Goal: Task Accomplishment & Management: Manage account settings

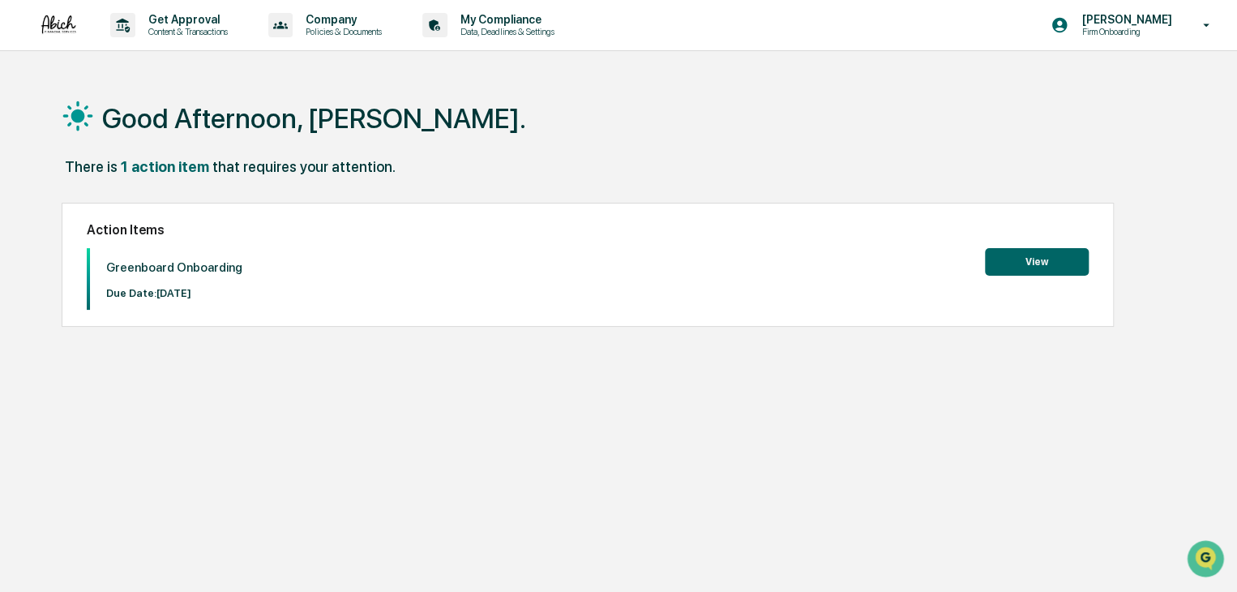
click at [1037, 260] on button "View" at bounding box center [1037, 262] width 104 height 28
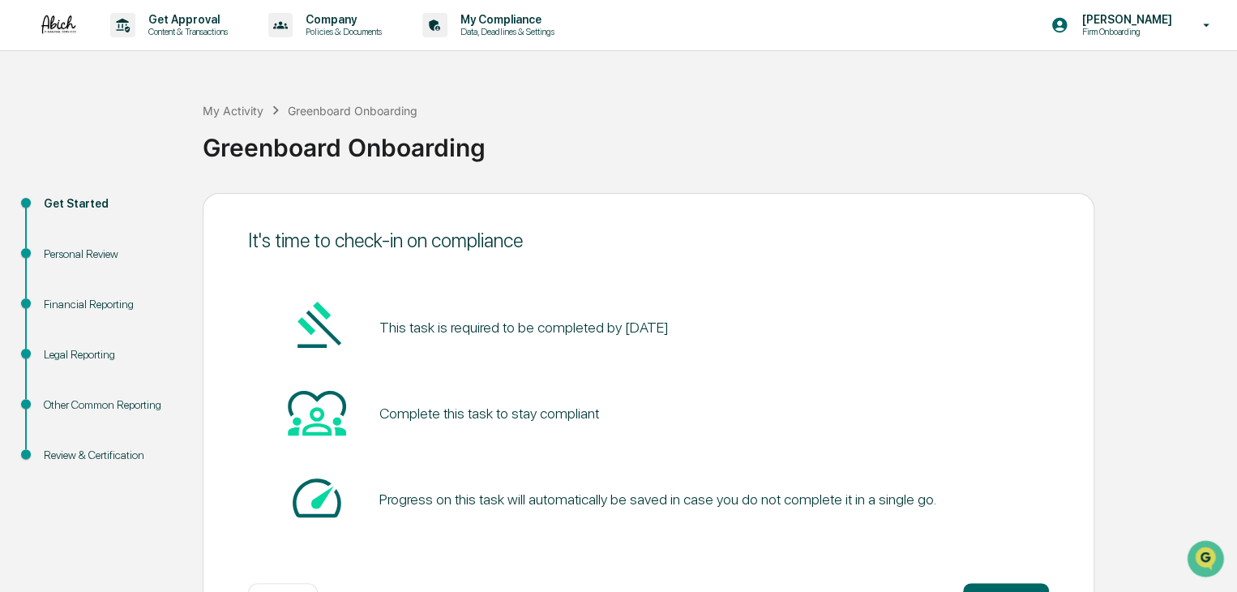
click at [82, 254] on div "Personal Review" at bounding box center [110, 254] width 133 height 17
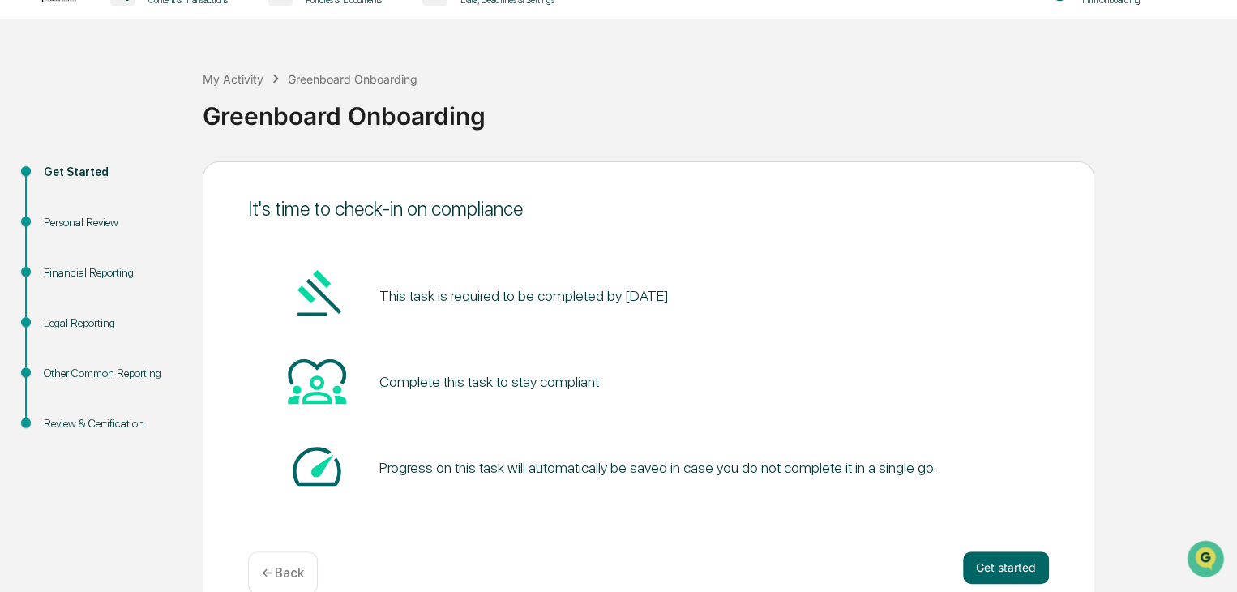
scroll to position [61, 0]
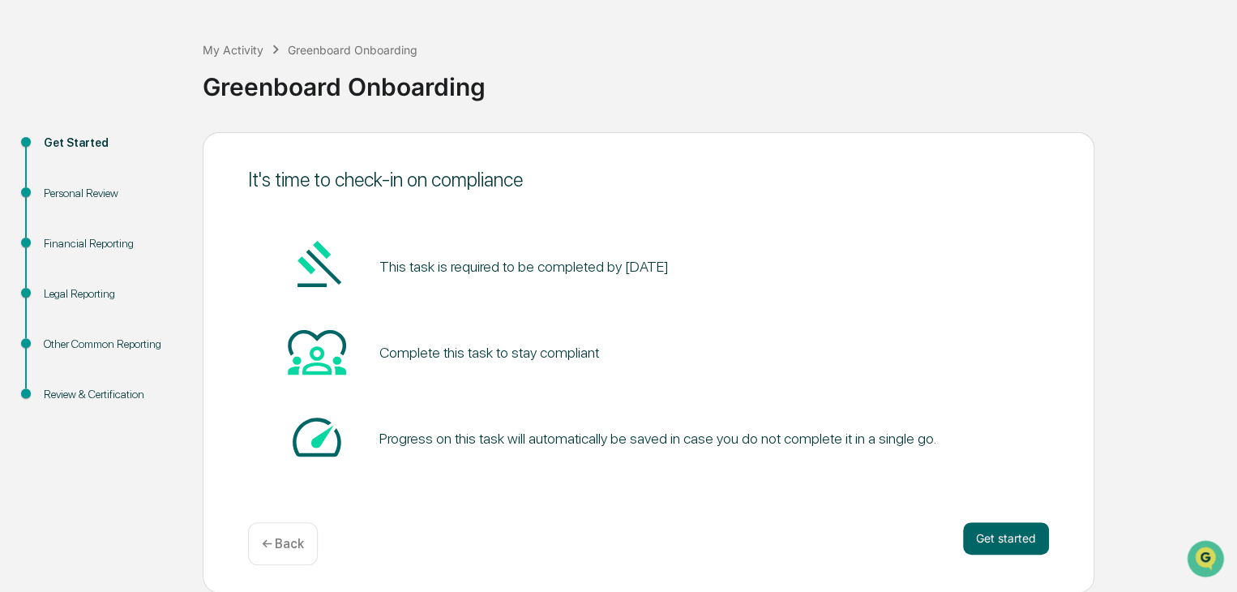
click at [996, 520] on div "It's time to check-in on compliance This task is required to be completed by Oc…" at bounding box center [649, 362] width 892 height 460
click at [996, 528] on button "Get started" at bounding box center [1006, 538] width 86 height 32
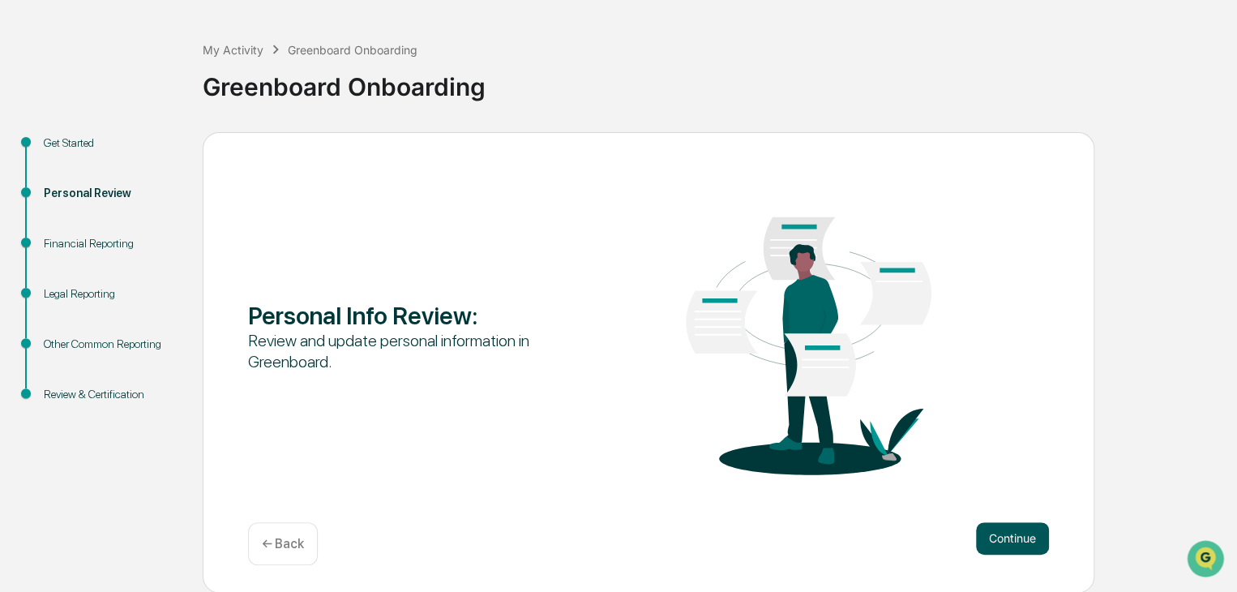
click at [1005, 523] on button "Continue" at bounding box center [1012, 538] width 73 height 32
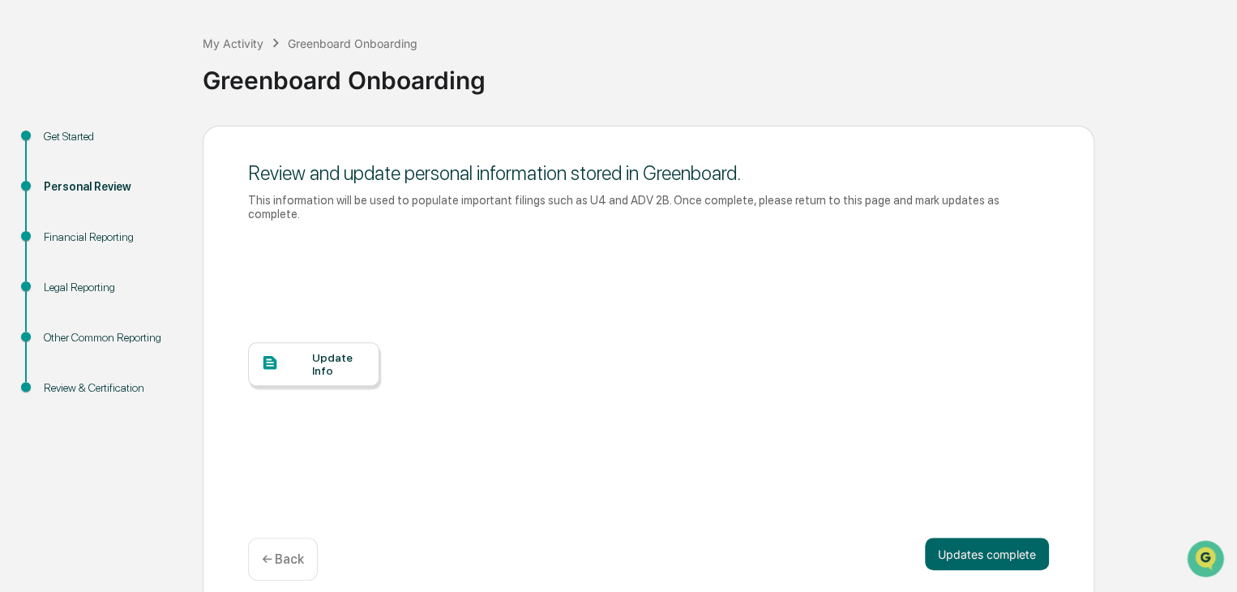
scroll to position [69, 0]
click at [312, 349] on div "Update Info" at bounding box center [339, 362] width 54 height 26
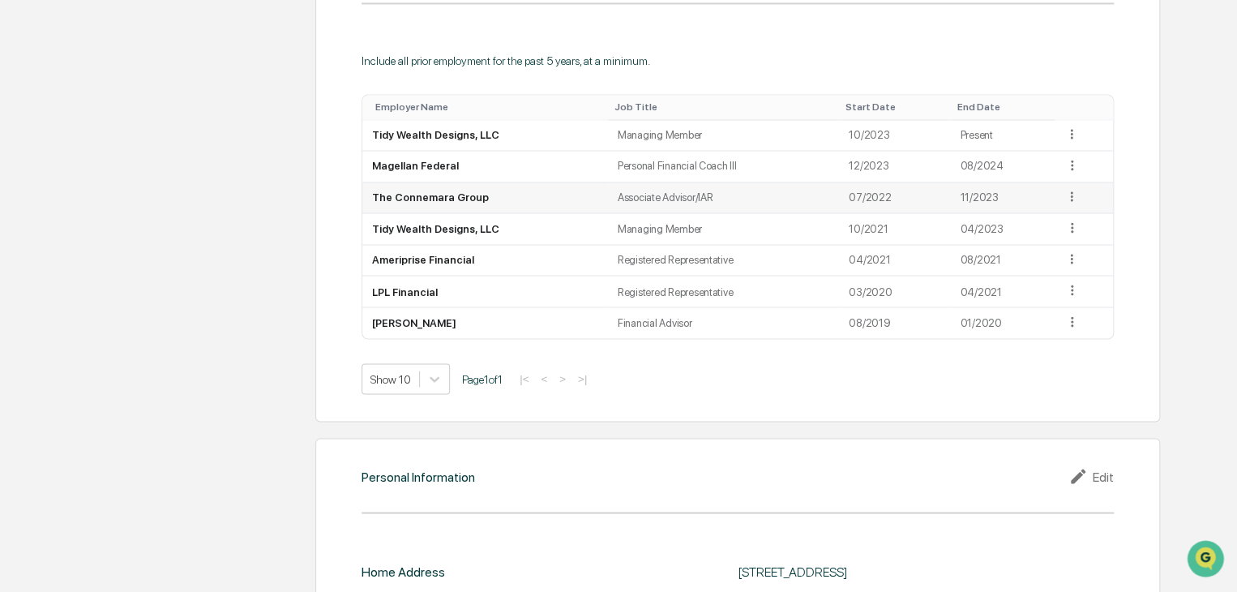
scroll to position [1176, 0]
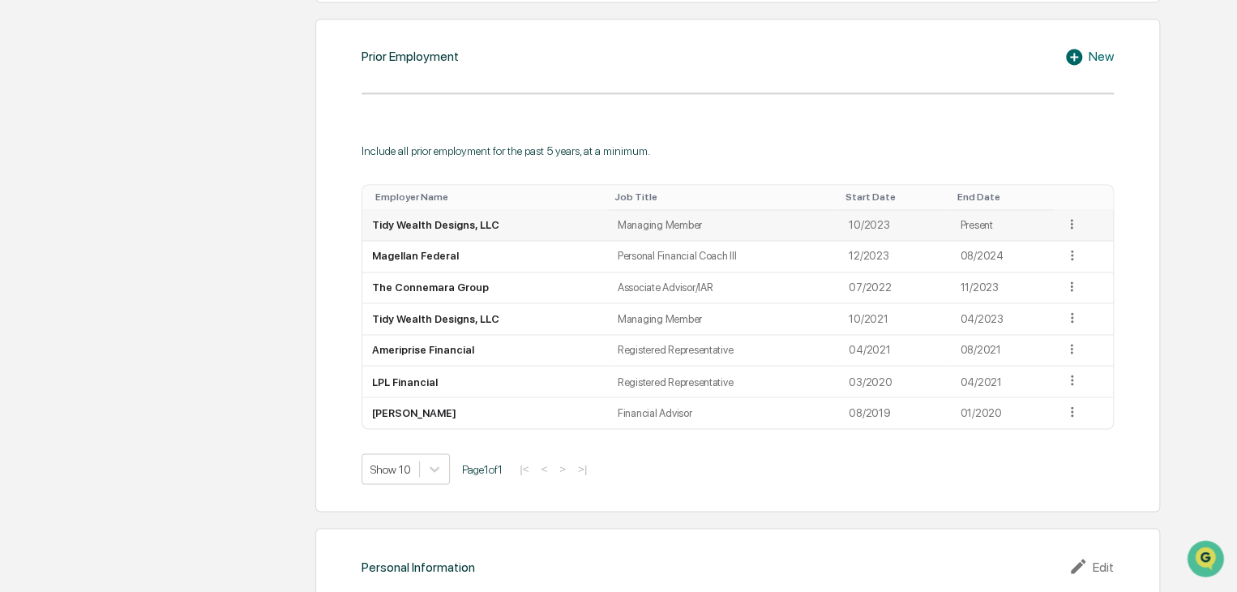
click at [1070, 223] on icon at bounding box center [1071, 223] width 15 height 15
click at [876, 141] on div "Include all prior employment for the past 5 years, at a minimum. Employer Name …" at bounding box center [738, 302] width 752 height 364
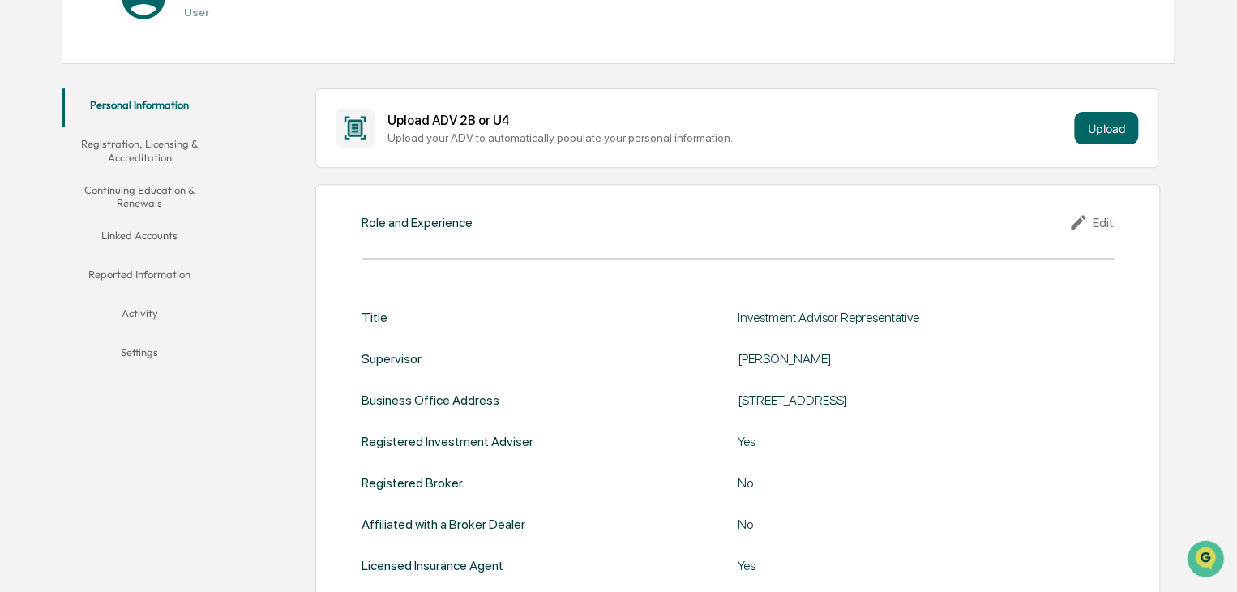
scroll to position [203, 0]
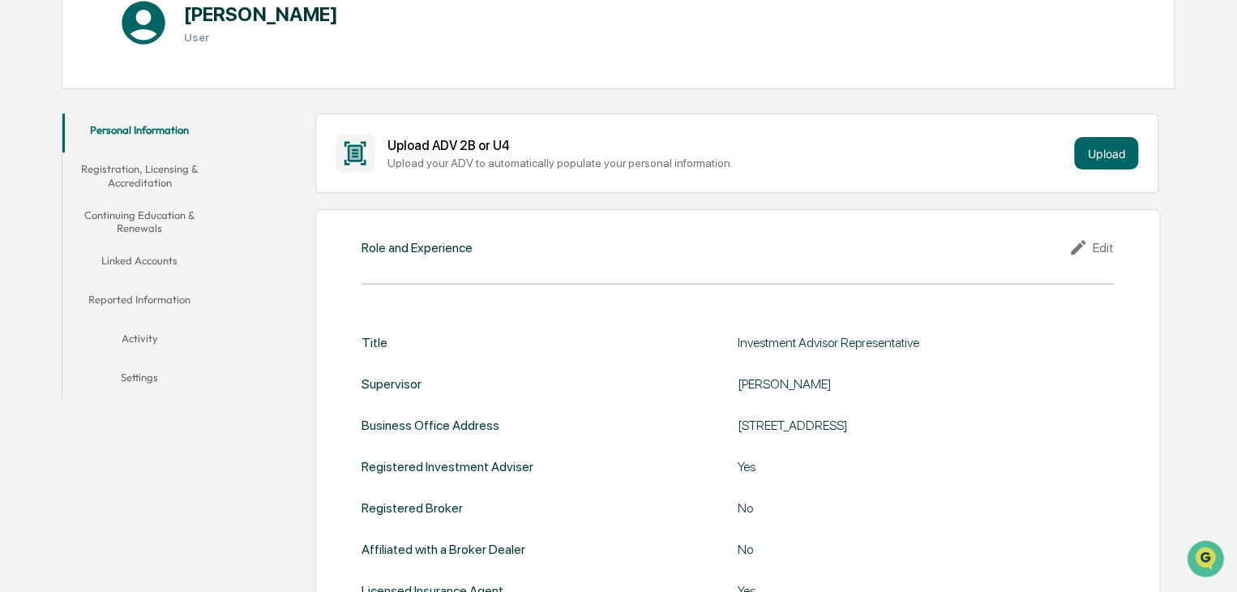
click at [136, 161] on button "Registration, Licensing & Accreditation" at bounding box center [139, 175] width 155 height 46
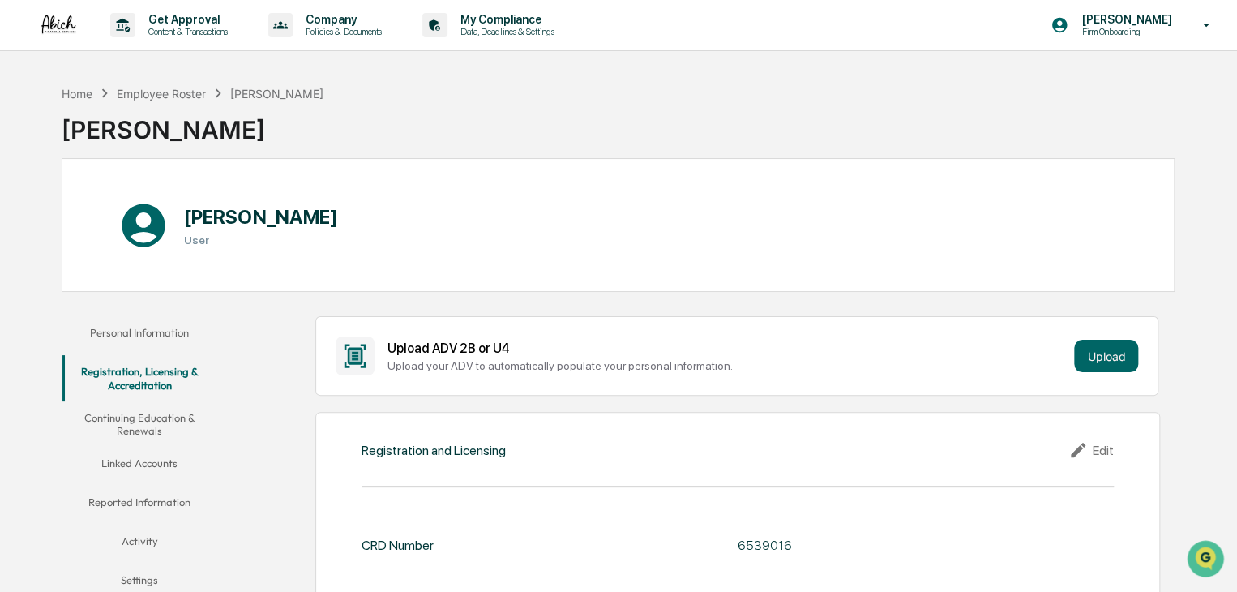
click at [176, 432] on button "Continuing Education & Renewals" at bounding box center [139, 424] width 155 height 46
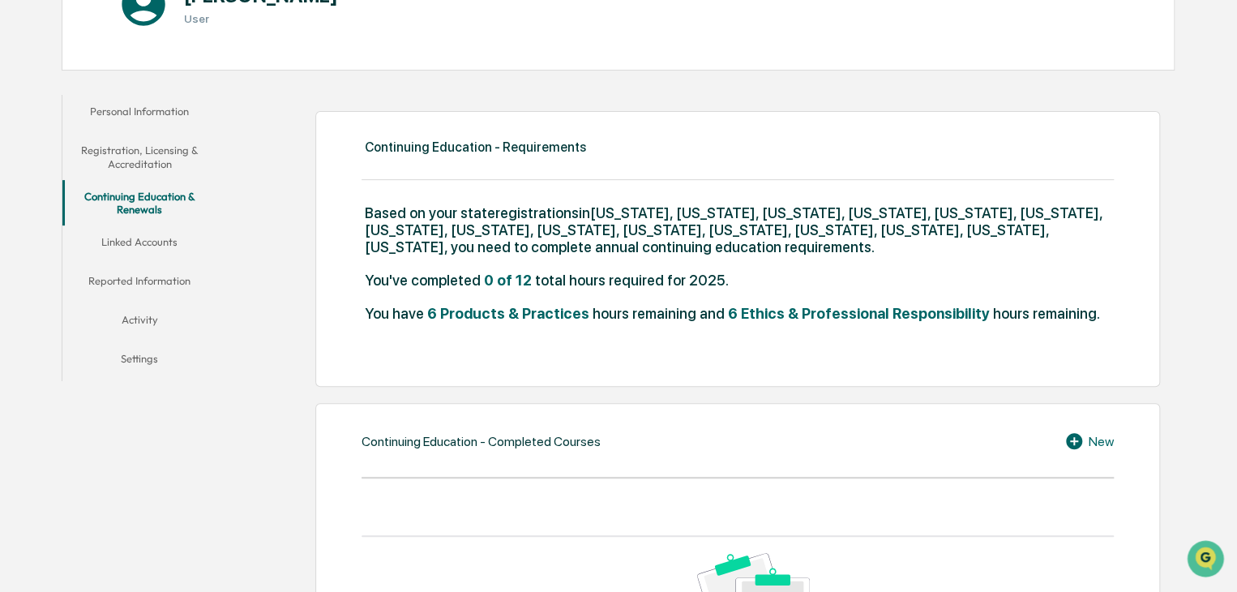
scroll to position [324, 0]
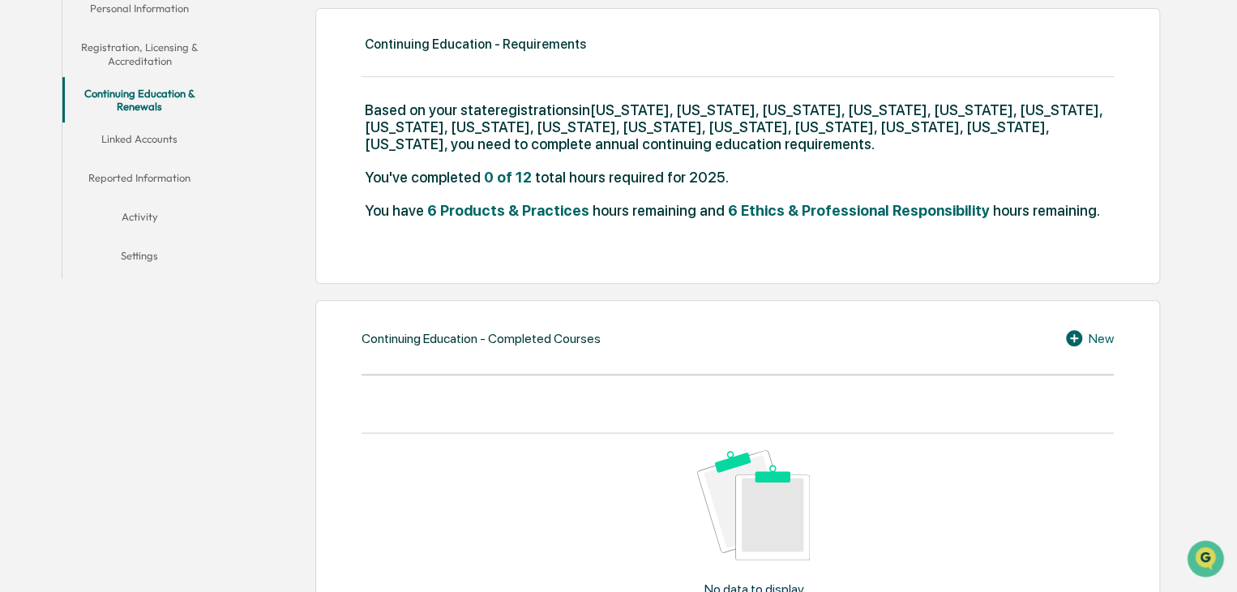
click at [121, 146] on button "Linked Accounts" at bounding box center [139, 141] width 155 height 39
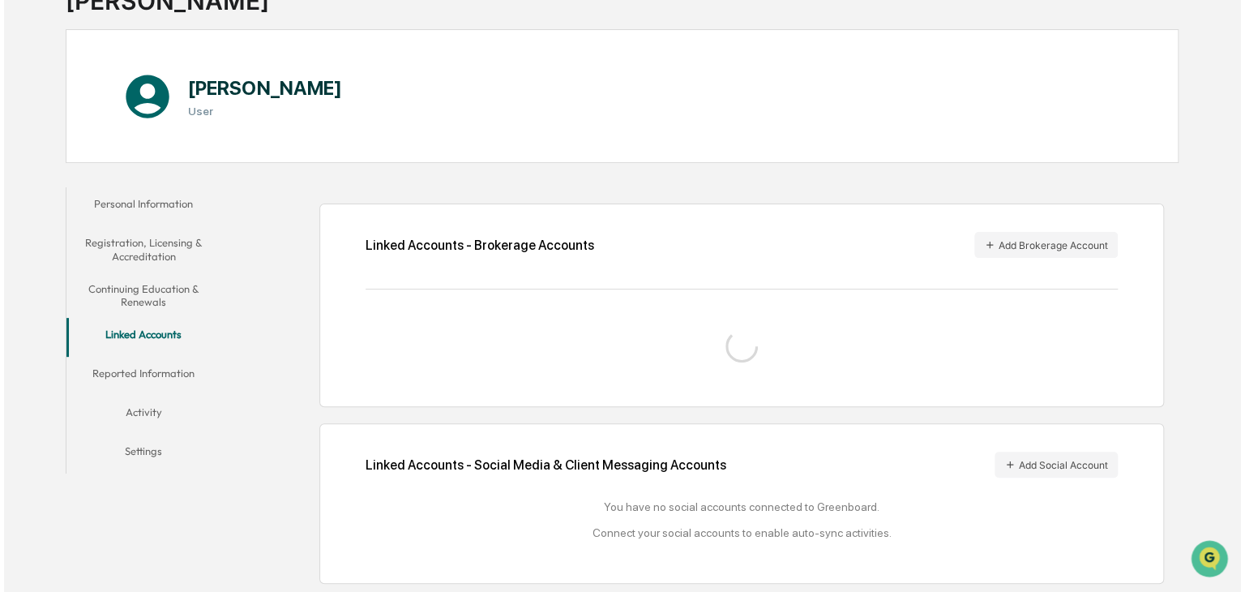
scroll to position [171, 0]
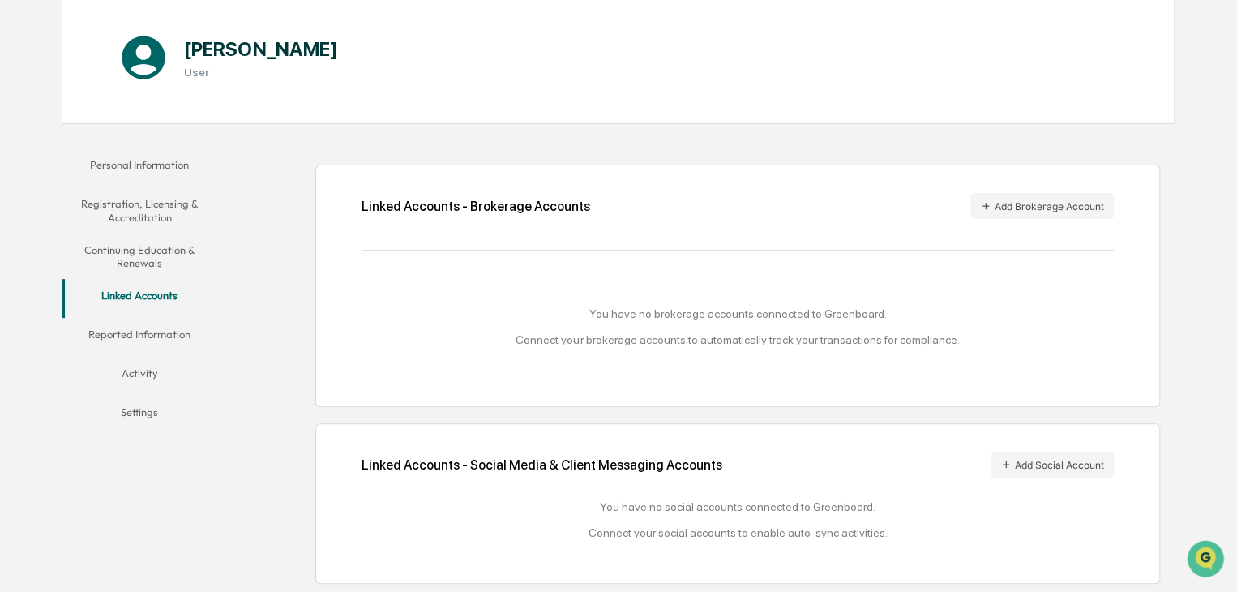
click at [1024, 250] on div "Linked Accounts - Brokerage Accounts Add Brokerage Account You have no brokerag…" at bounding box center [738, 286] width 846 height 242
click at [1053, 212] on button "Add Brokerage Account" at bounding box center [1041, 206] width 143 height 26
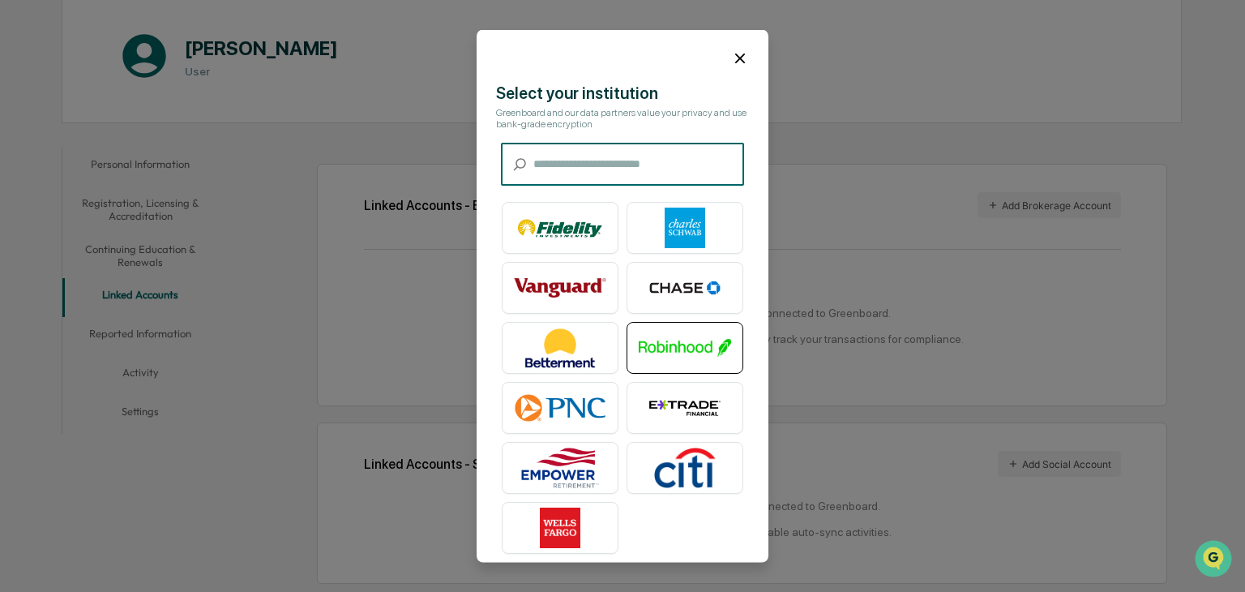
click at [676, 348] on img at bounding box center [685, 348] width 92 height 41
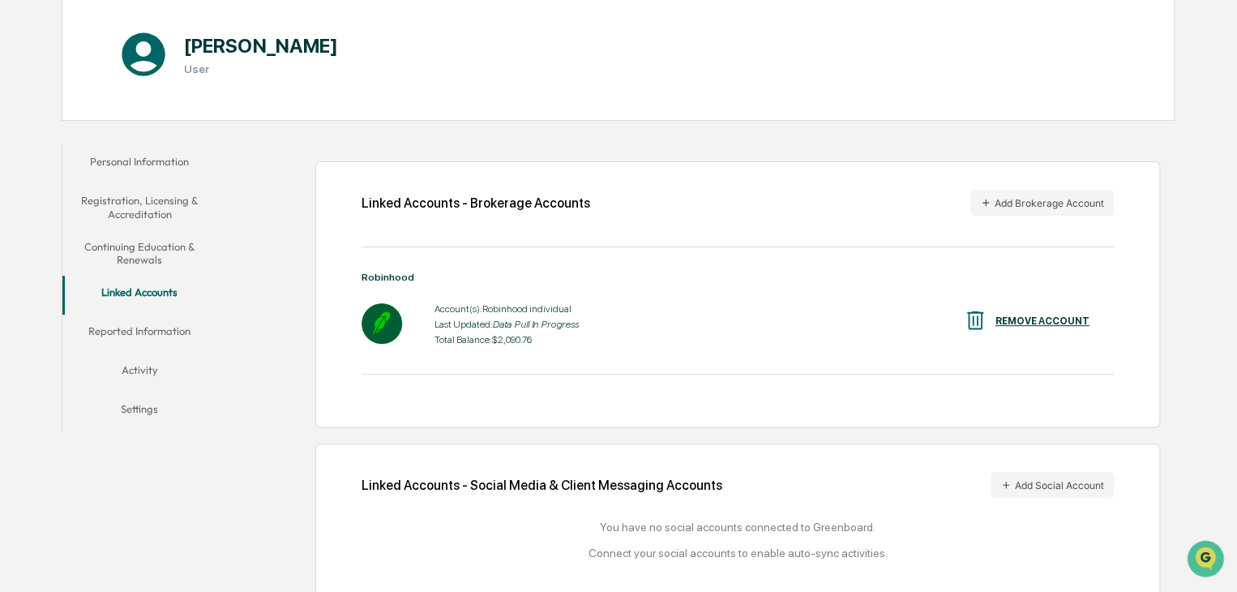
click at [1029, 186] on div "Linked Accounts - Brokerage Accounts Add Brokerage Account Robinhood Account(s)…" at bounding box center [738, 294] width 846 height 266
click at [1019, 199] on button "Add Brokerage Account" at bounding box center [1041, 203] width 143 height 26
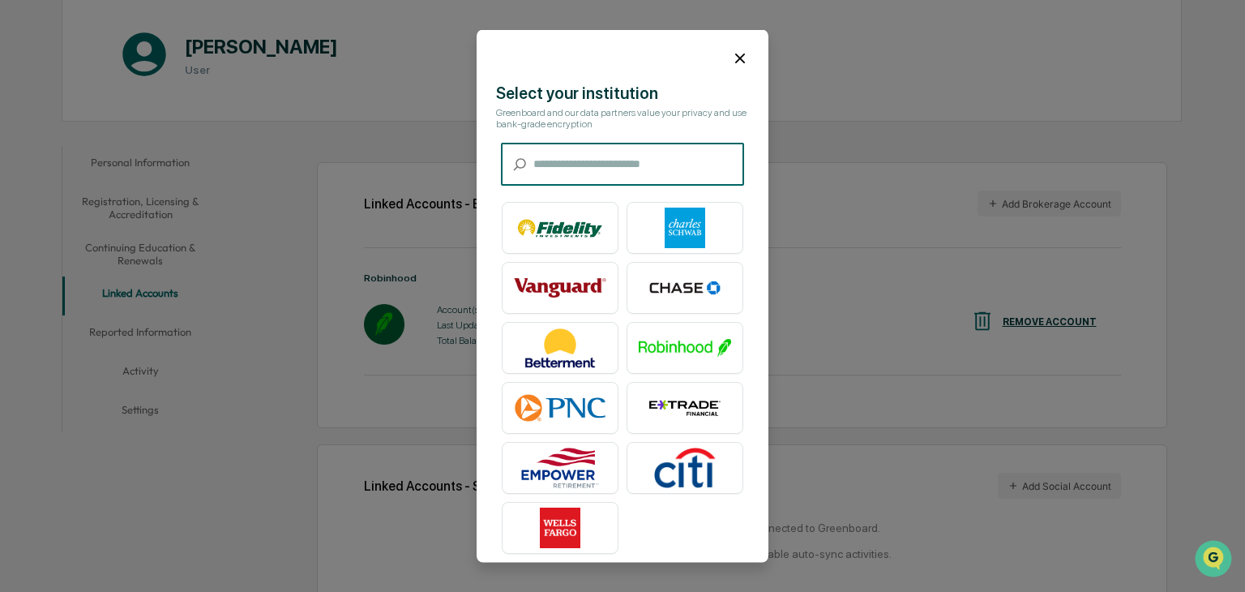
click at [655, 165] on input "text" at bounding box center [638, 164] width 211 height 43
click at [548, 227] on img at bounding box center [560, 228] width 92 height 41
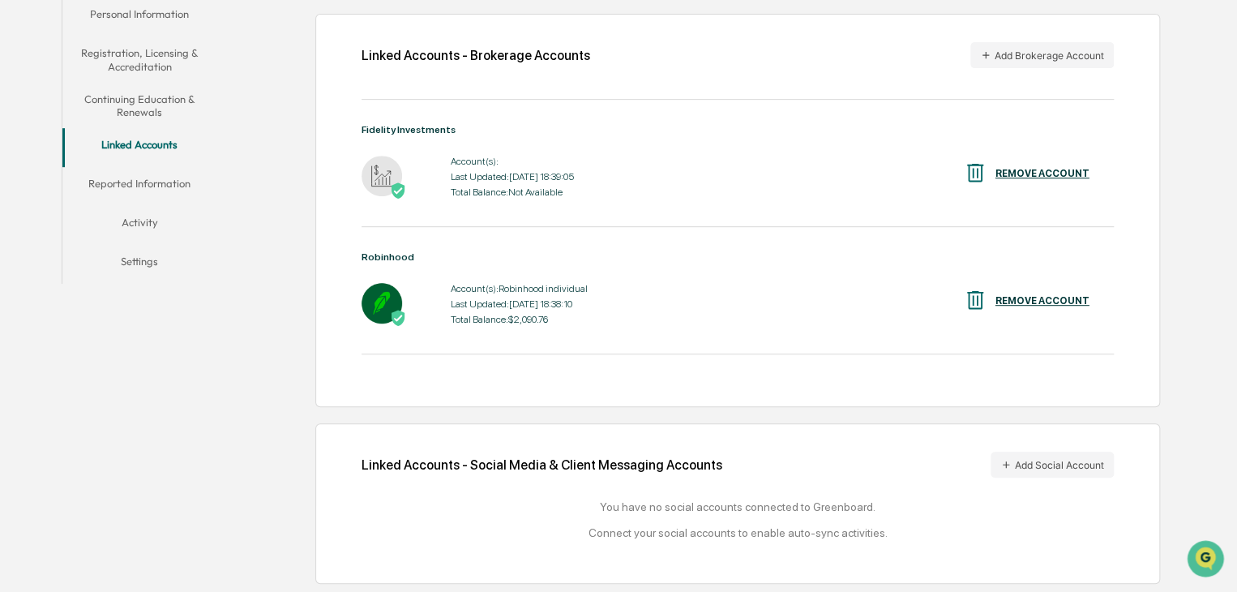
scroll to position [323, 0]
click at [1048, 50] on button "Add Brokerage Account" at bounding box center [1041, 55] width 143 height 26
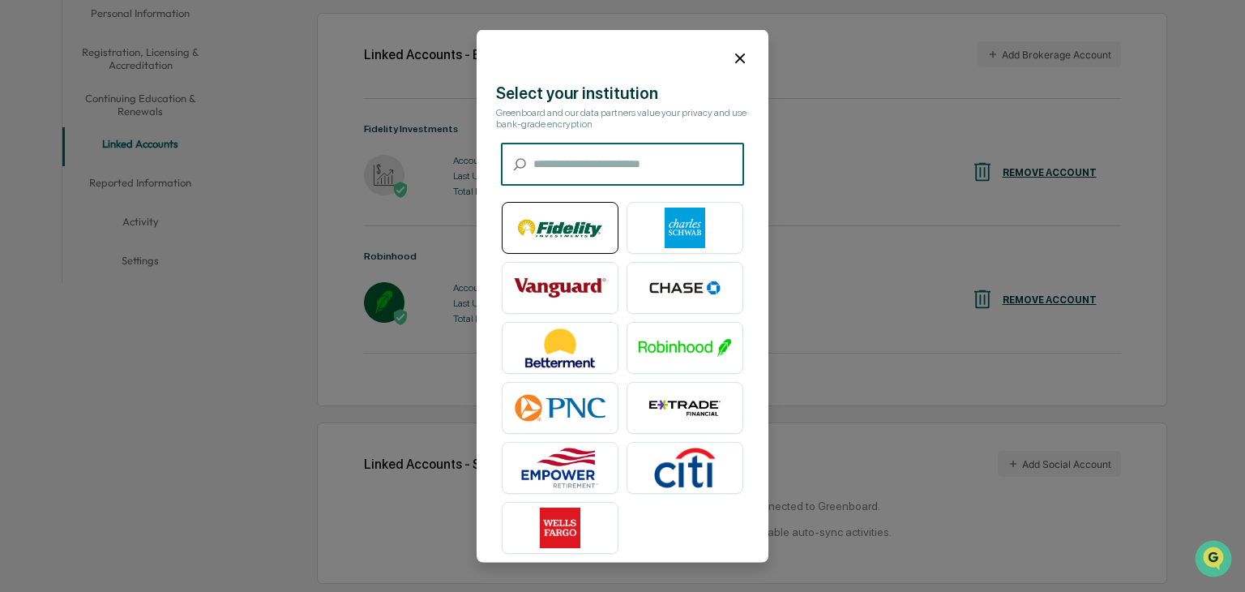
click at [570, 245] on img at bounding box center [560, 228] width 92 height 41
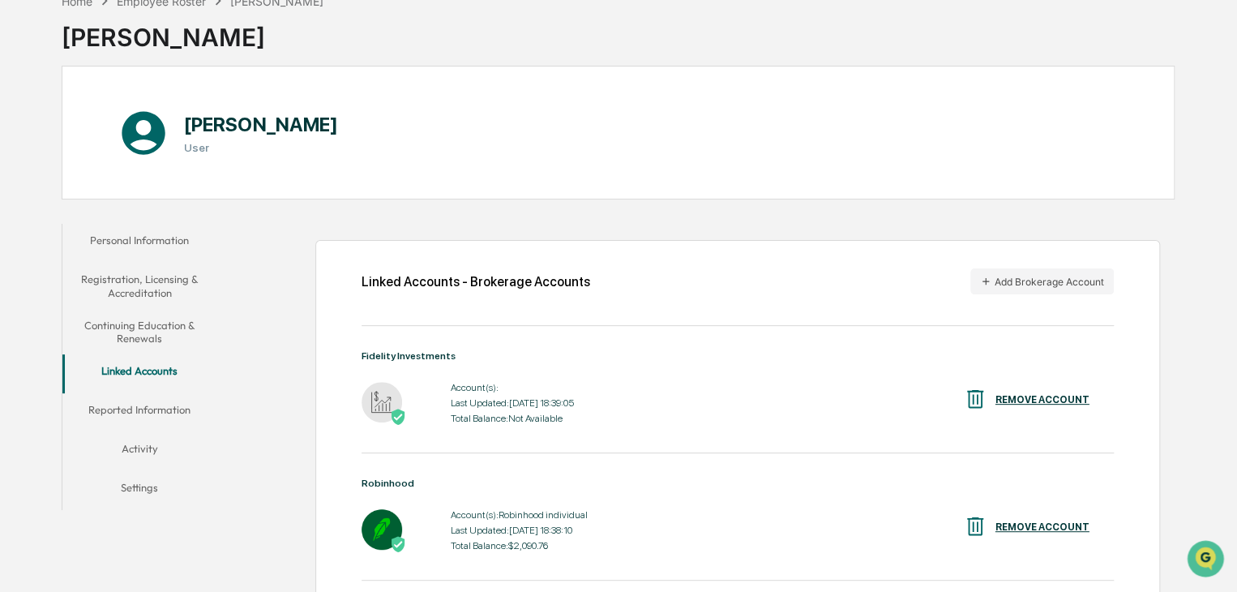
scroll to position [323, 0]
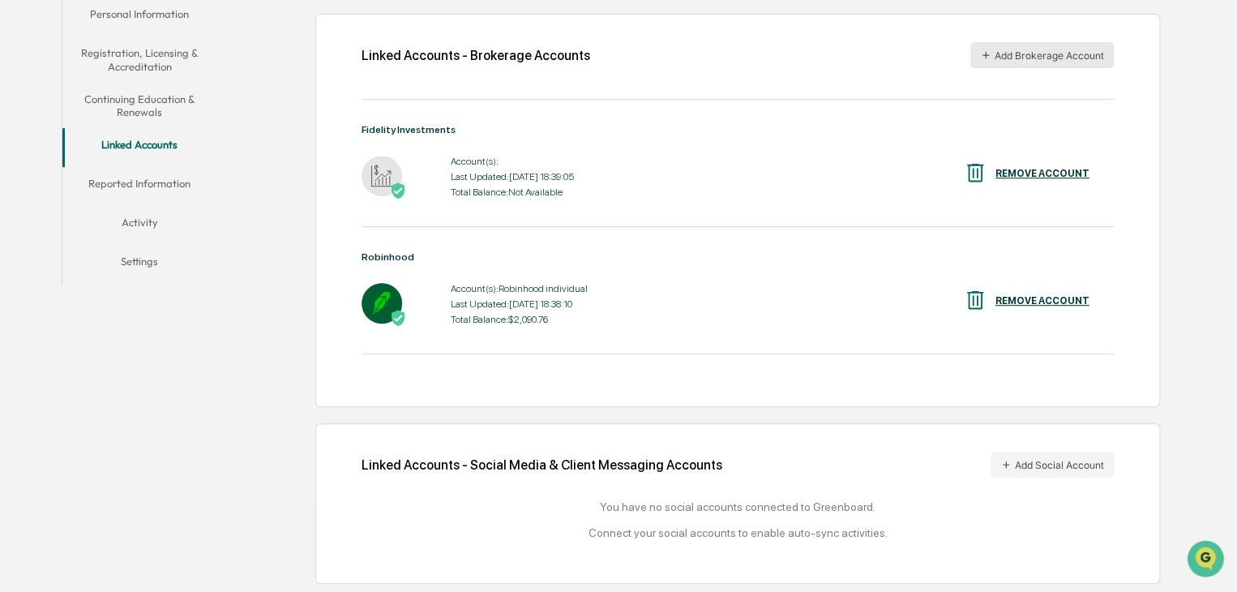
click at [1069, 58] on button "Add Brokerage Account" at bounding box center [1041, 55] width 143 height 26
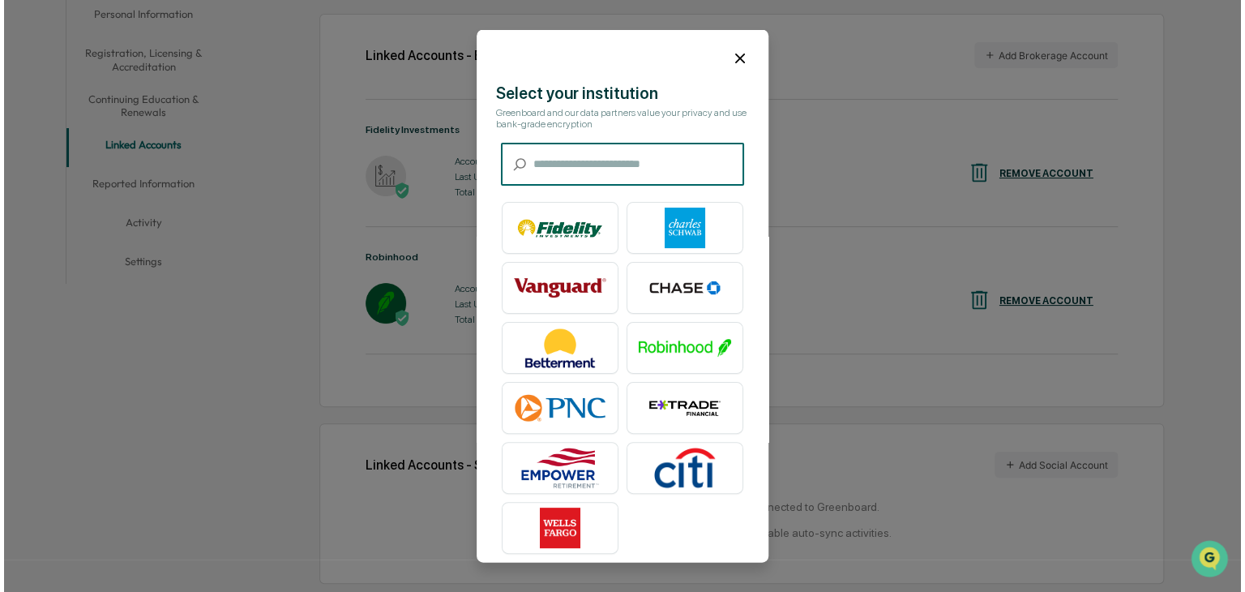
scroll to position [323, 0]
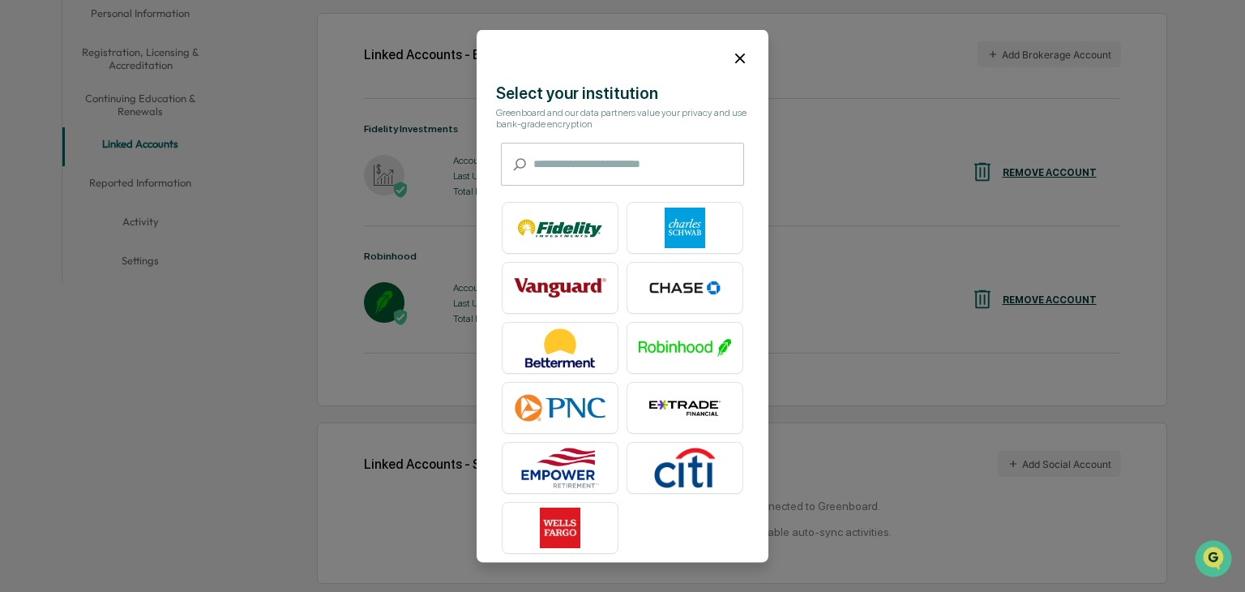
click at [733, 63] on icon at bounding box center [740, 58] width 18 height 18
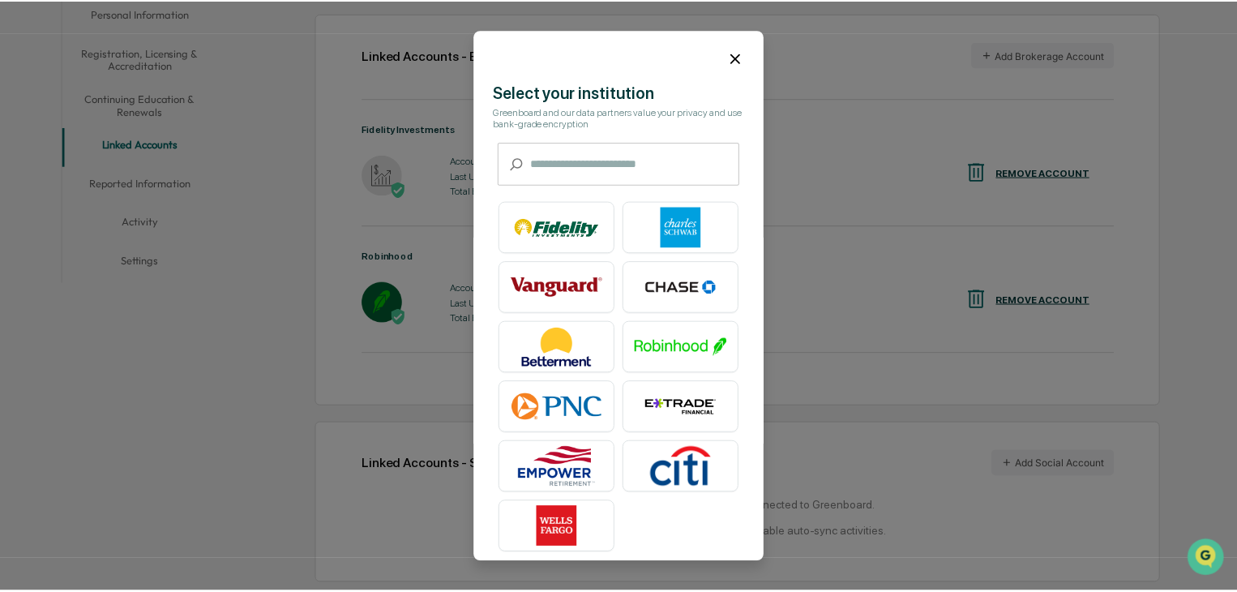
scroll to position [323, 0]
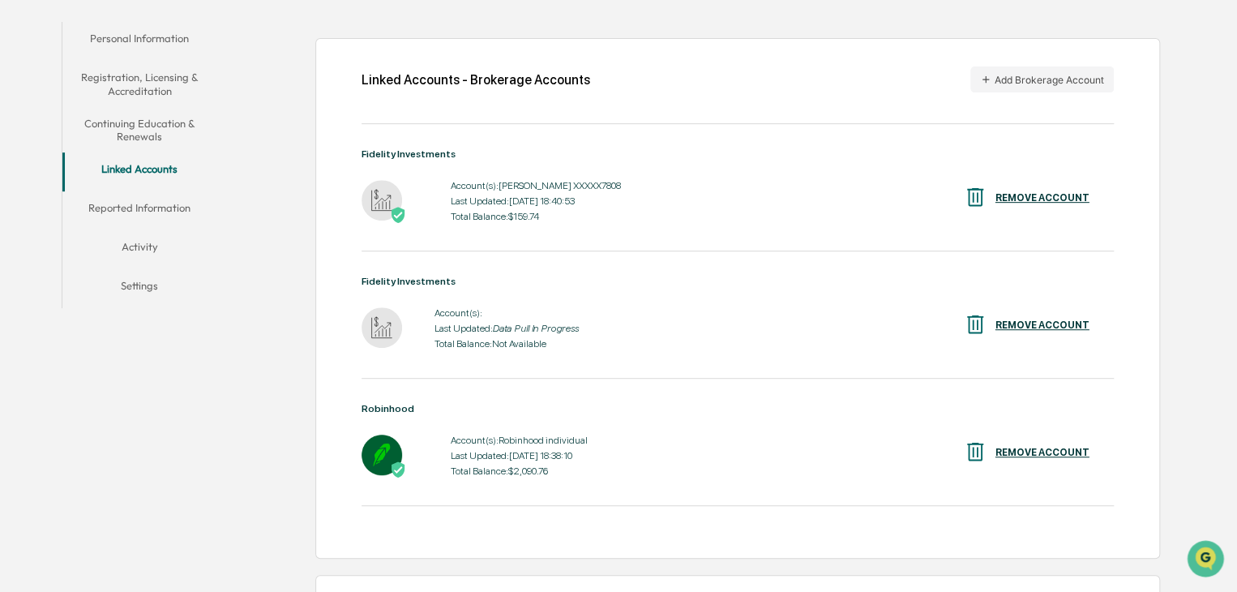
scroll to position [243, 0]
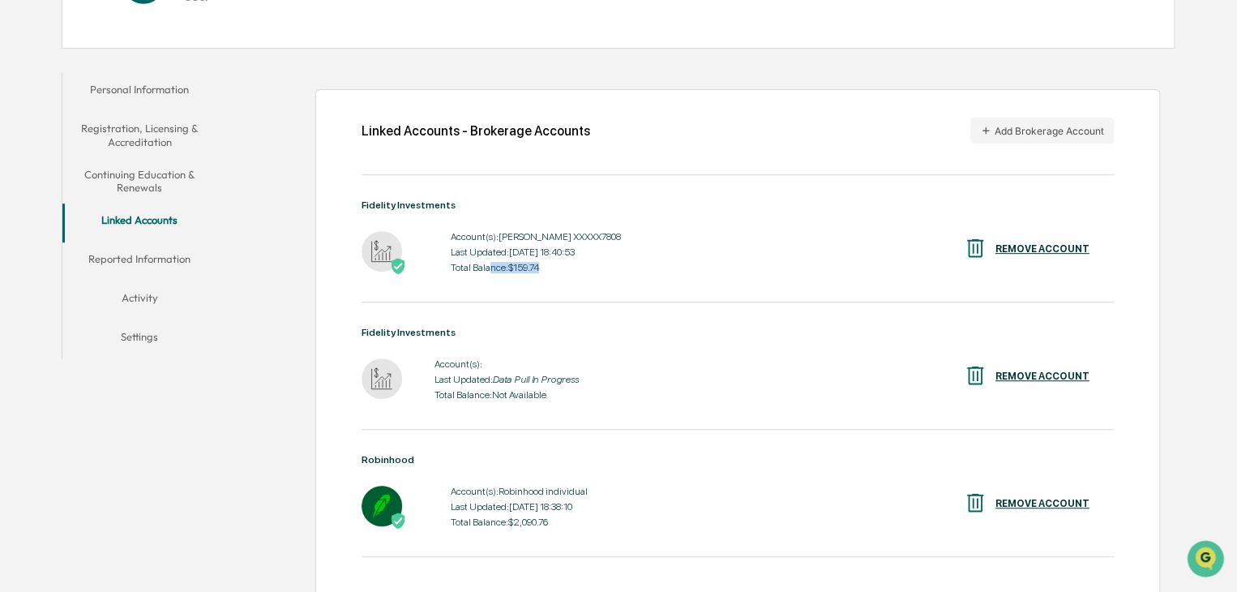
drag, startPoint x: 558, startPoint y: 278, endPoint x: 486, endPoint y: 276, distance: 71.4
click at [486, 276] on div "Account(s): ROTH IRA XXXXX7808 Last Updated: 2025-10-14 18:40:53 Total Balance:…" at bounding box center [536, 252] width 170 height 50
click at [566, 283] on div "Fidelity Investments Account(s): ROTH IRA XXXXX7808 Last Updated: 2025-10-14 18…" at bounding box center [738, 250] width 752 height 103
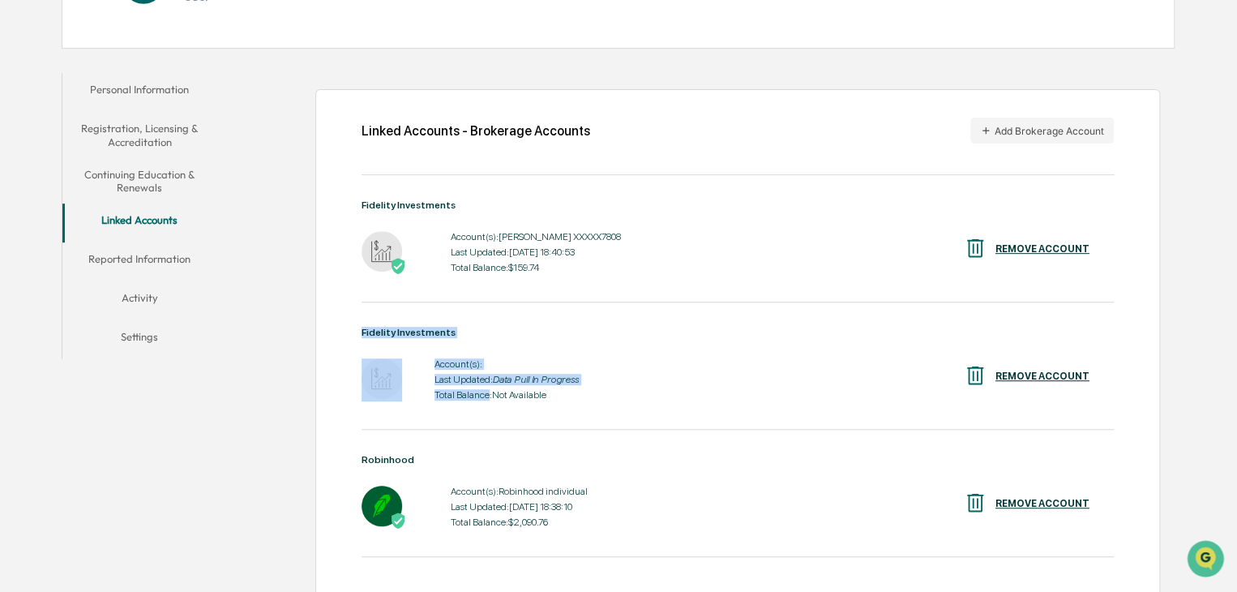
drag, startPoint x: 520, startPoint y: 402, endPoint x: 485, endPoint y: 399, distance: 35.8
click at [485, 399] on div "Fidelity Investments Account(s): Last Updated: Data Pull In Progress Total Bala…" at bounding box center [738, 378] width 752 height 103
click at [485, 399] on div "Total Balance: Not Available" at bounding box center [507, 394] width 144 height 11
drag, startPoint x: 691, startPoint y: 423, endPoint x: 531, endPoint y: 400, distance: 161.4
click at [531, 400] on div "Fidelity Investments Account(s): Last Updated: Data Pull In Progress Total Bala…" at bounding box center [738, 378] width 752 height 103
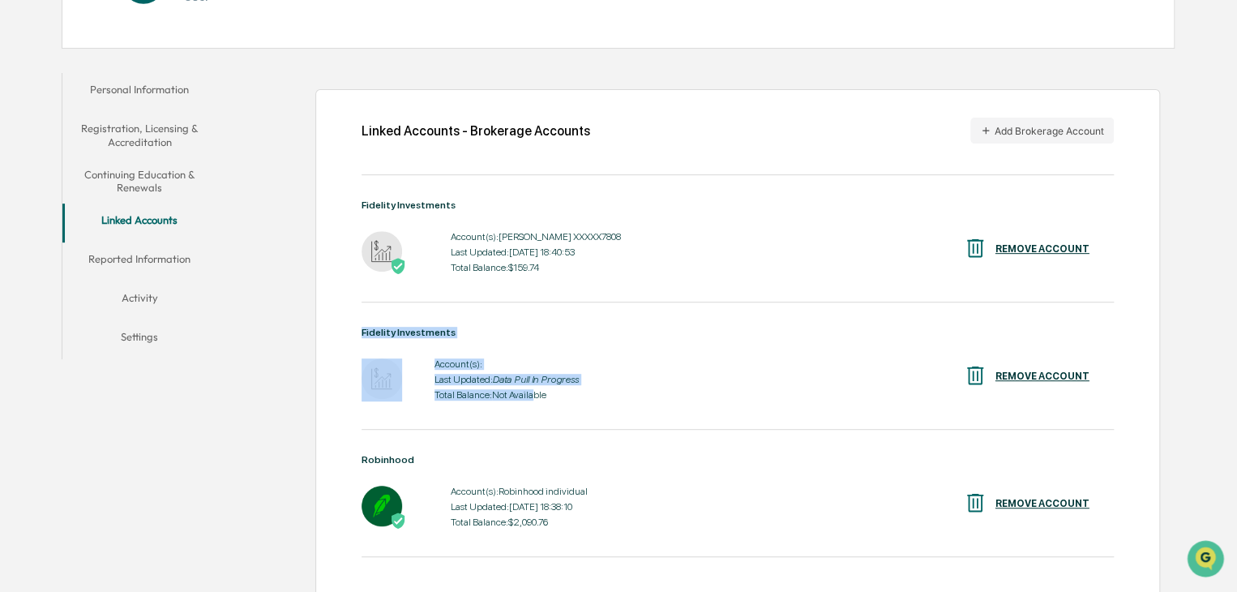
click at [531, 400] on div "Total Balance: Not Available" at bounding box center [507, 394] width 144 height 11
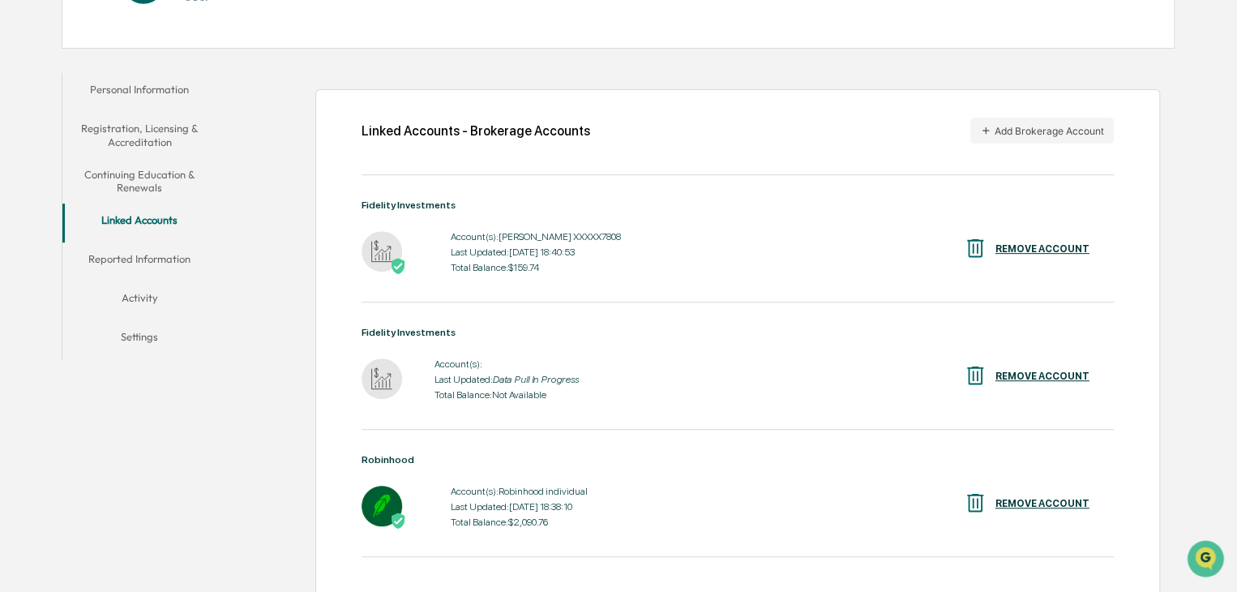
click at [616, 409] on div "Fidelity Investments Account(s): Last Updated: Data Pull In Progress Total Bala…" at bounding box center [738, 378] width 752 height 103
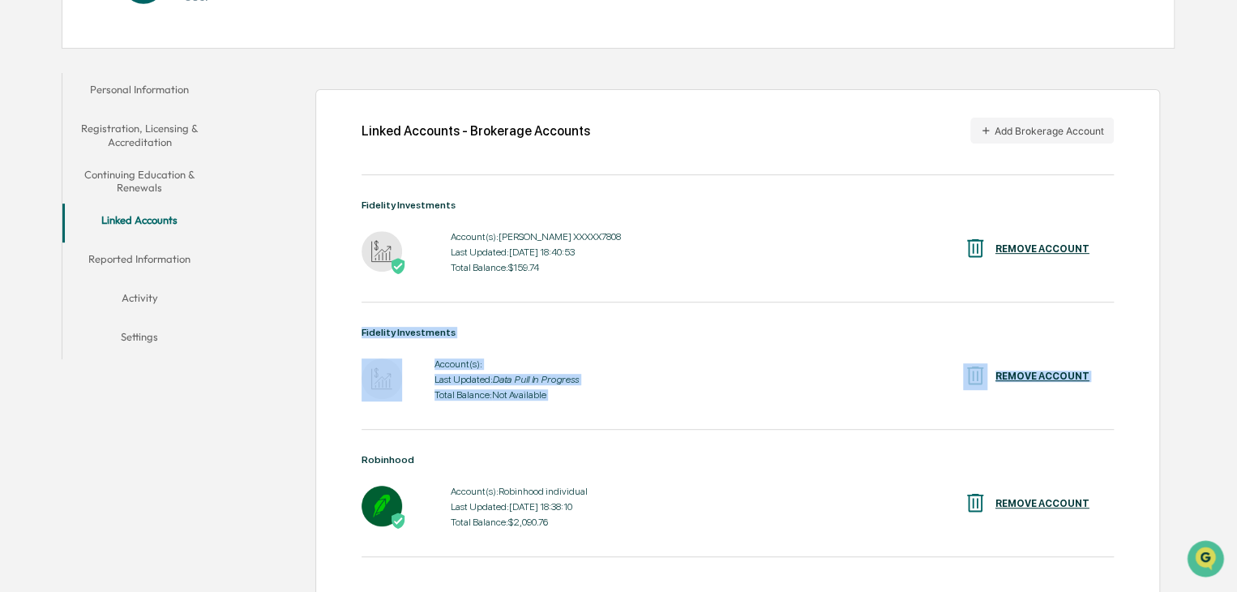
click at [616, 409] on div "Fidelity Investments Account(s): Last Updated: Data Pull In Progress Total Bala…" at bounding box center [738, 378] width 752 height 103
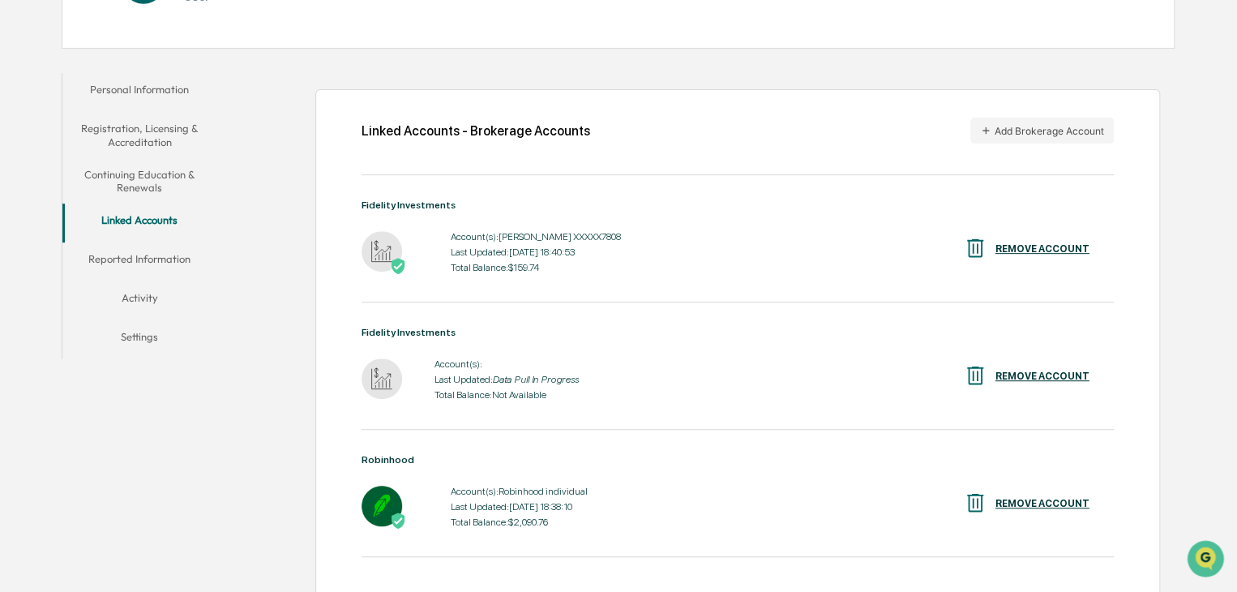
click at [679, 444] on div "Fidelity Investments Account(s): ROTH IRA XXXXX7808 Last Updated: 2025-10-14 18…" at bounding box center [738, 390] width 752 height 382
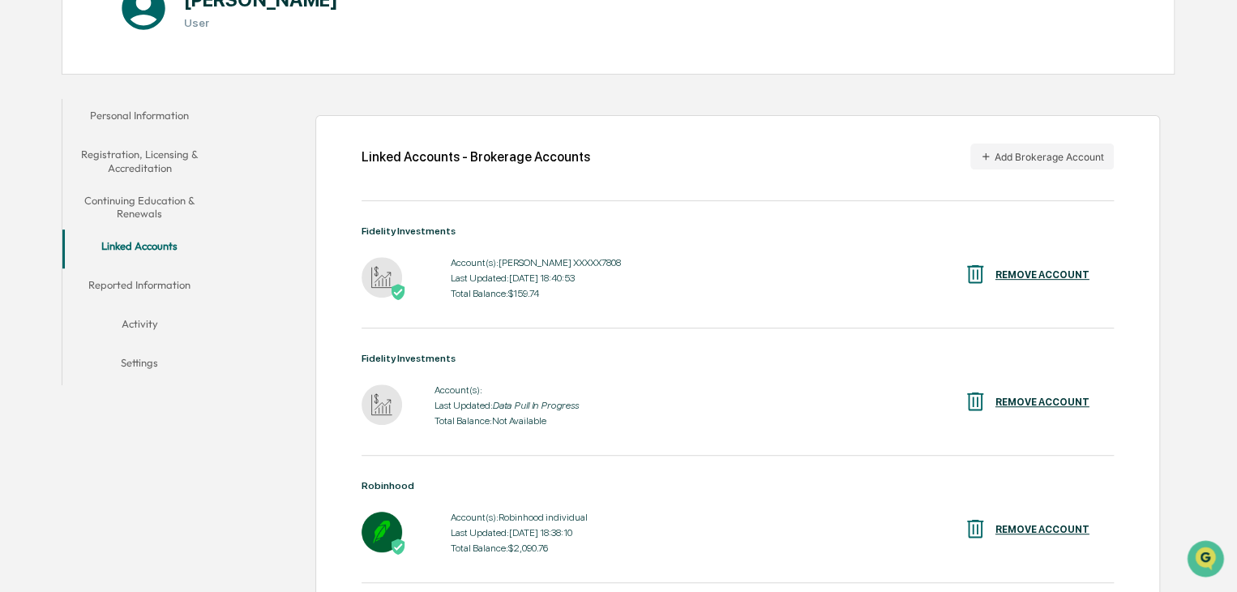
scroll to position [208, 0]
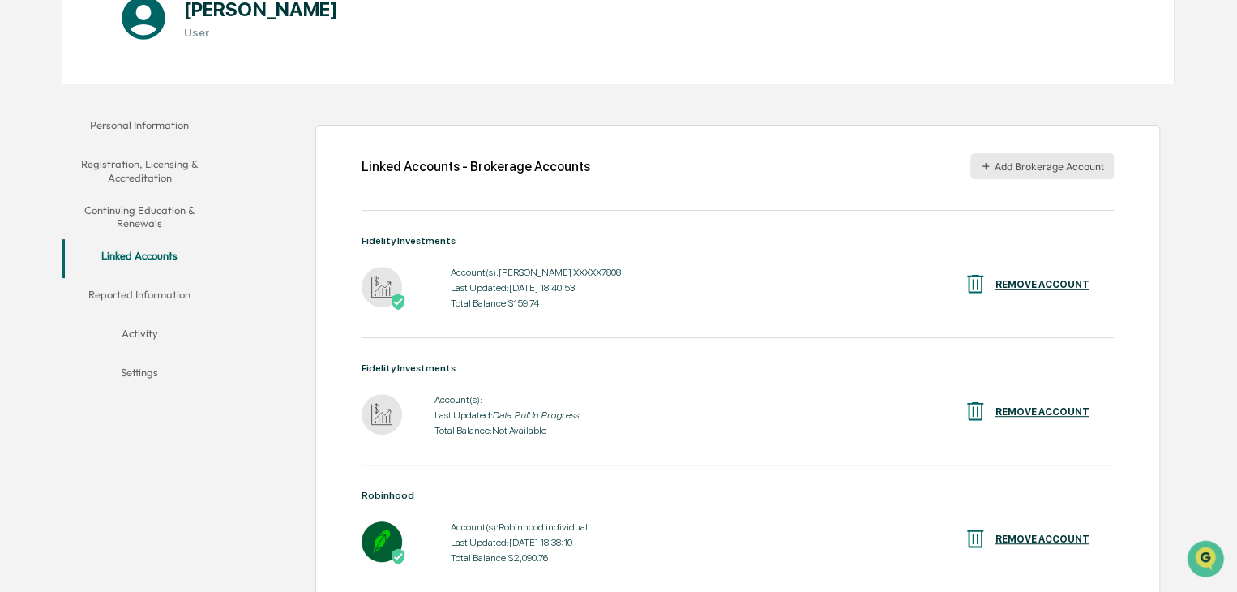
click at [1074, 161] on button "Add Brokerage Account" at bounding box center [1041, 166] width 143 height 26
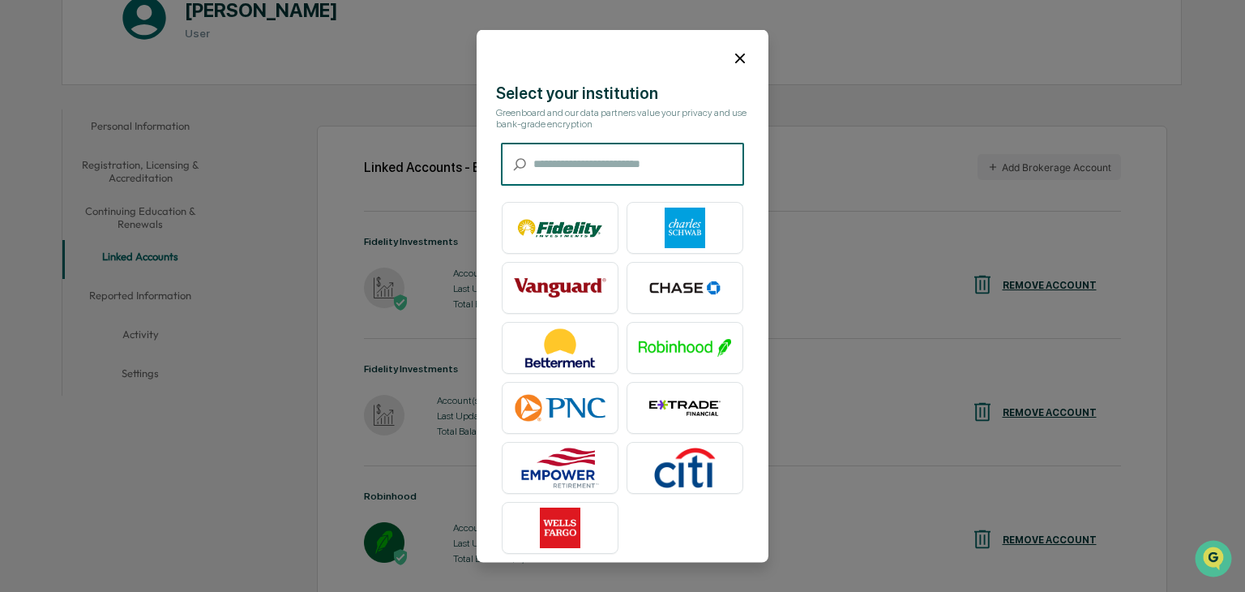
click at [670, 165] on input "text" at bounding box center [638, 164] width 211 height 43
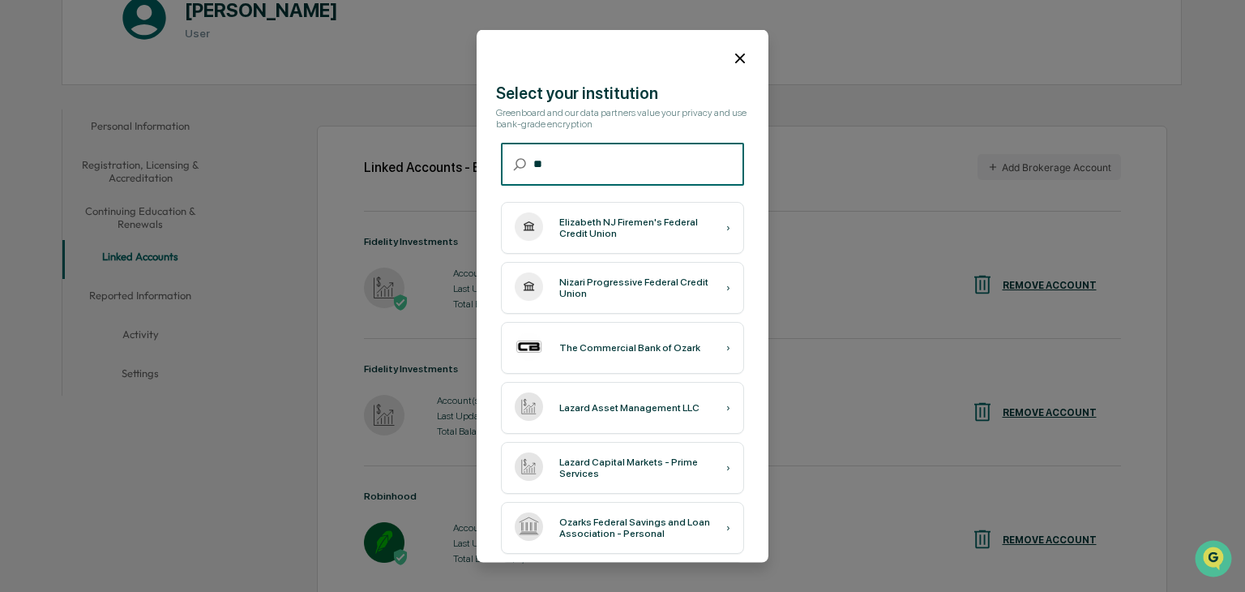
type input "*"
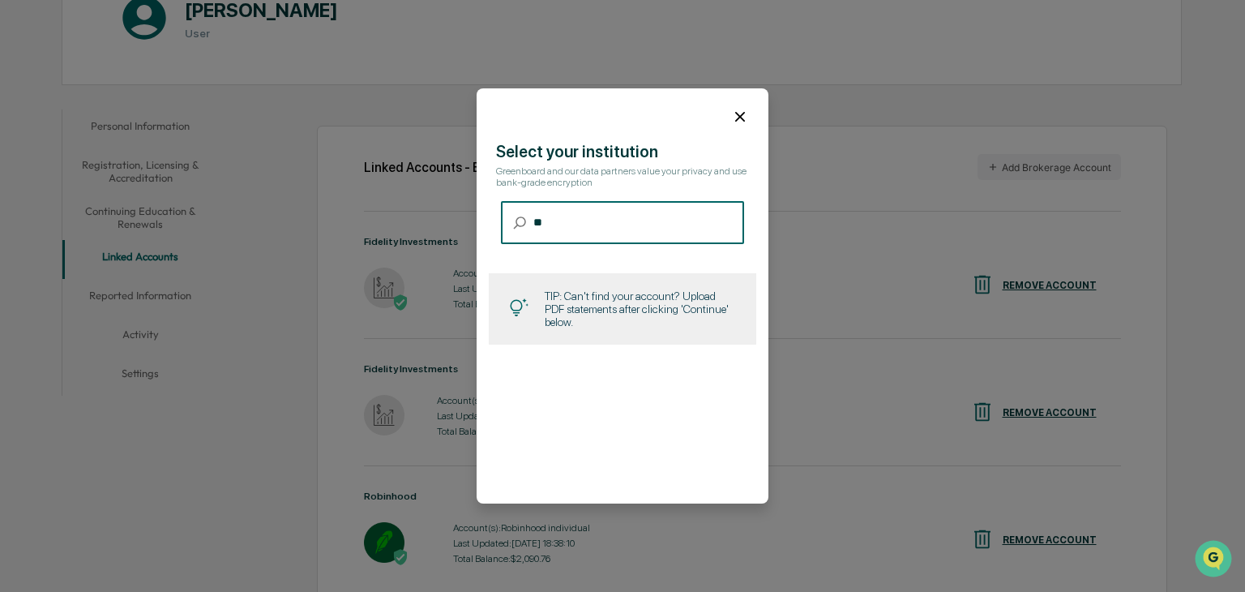
type input "*"
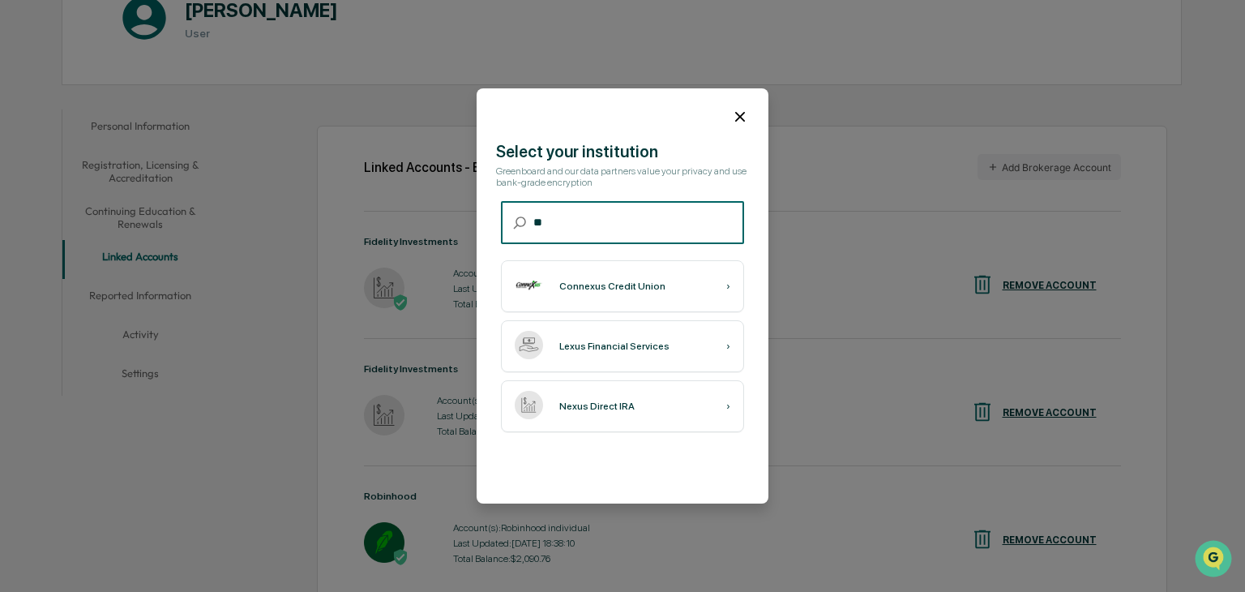
type input "*"
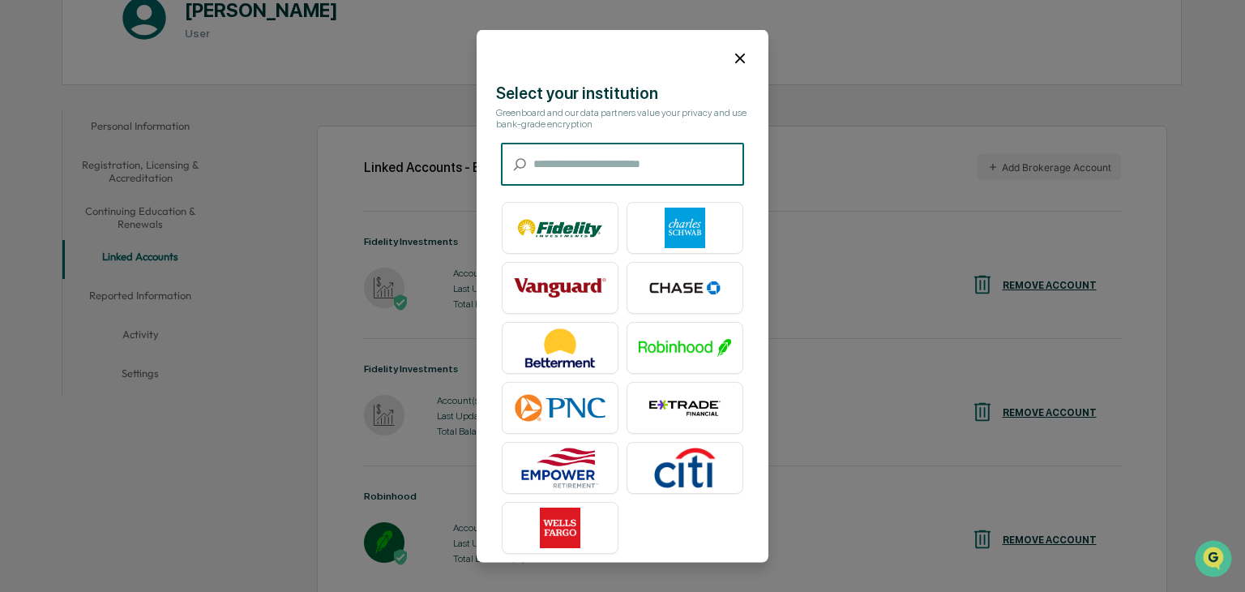
click at [740, 58] on div at bounding box center [623, 52] width 292 height 44
click at [733, 63] on icon at bounding box center [740, 58] width 18 height 18
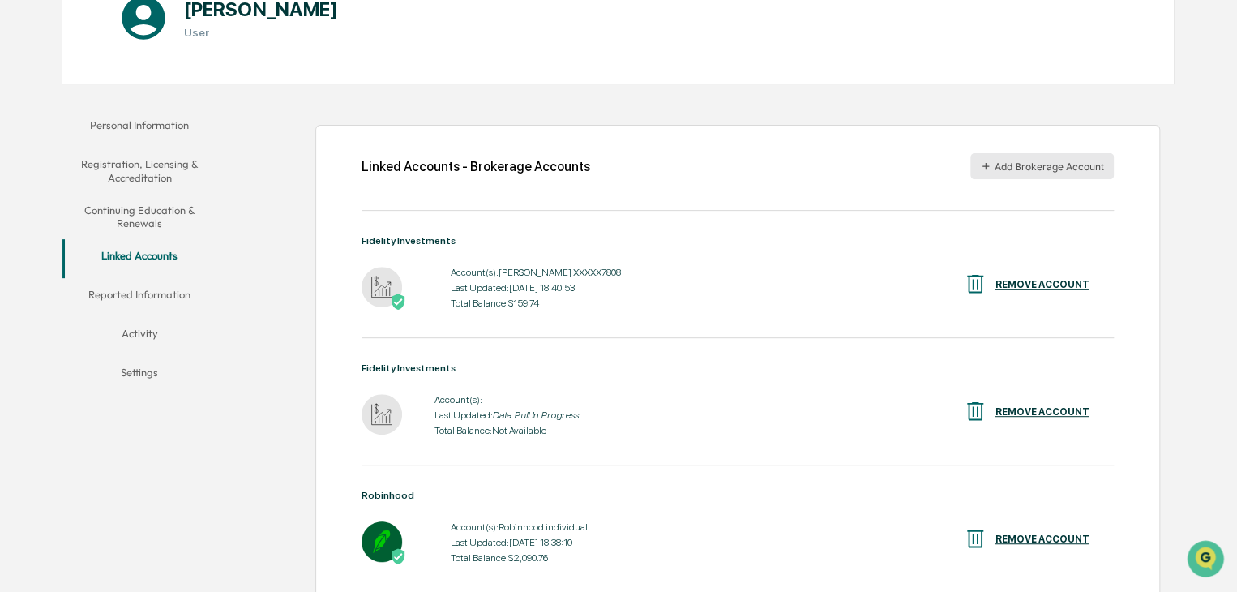
click at [1056, 168] on button "Add Brokerage Account" at bounding box center [1041, 166] width 143 height 26
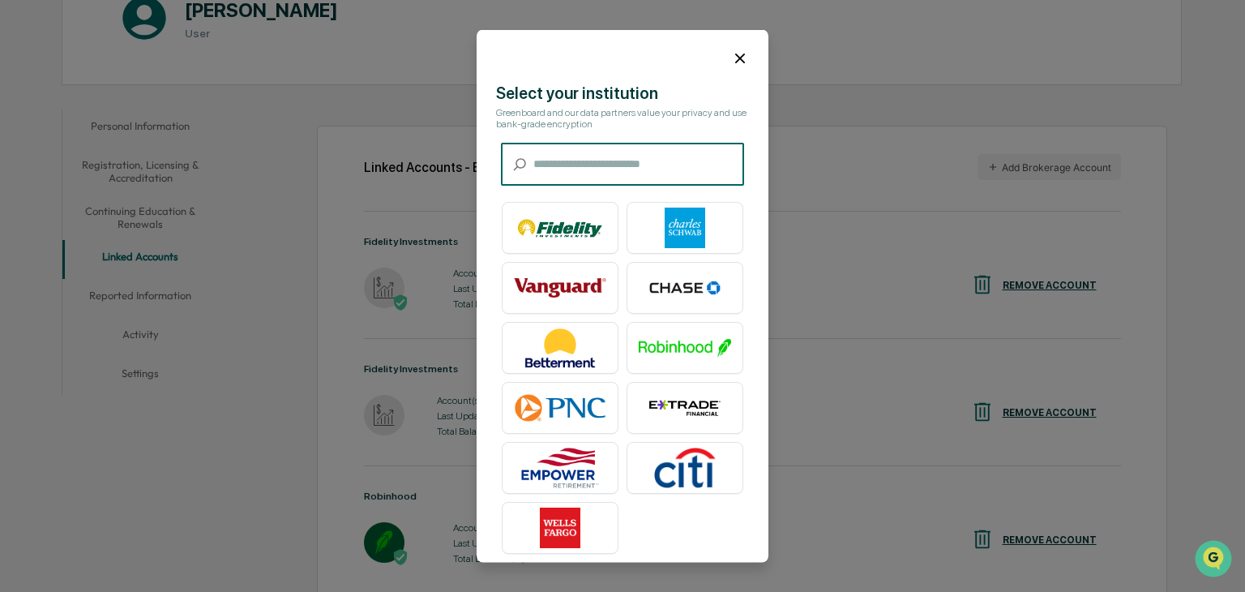
click at [668, 156] on input "text" at bounding box center [638, 164] width 211 height 43
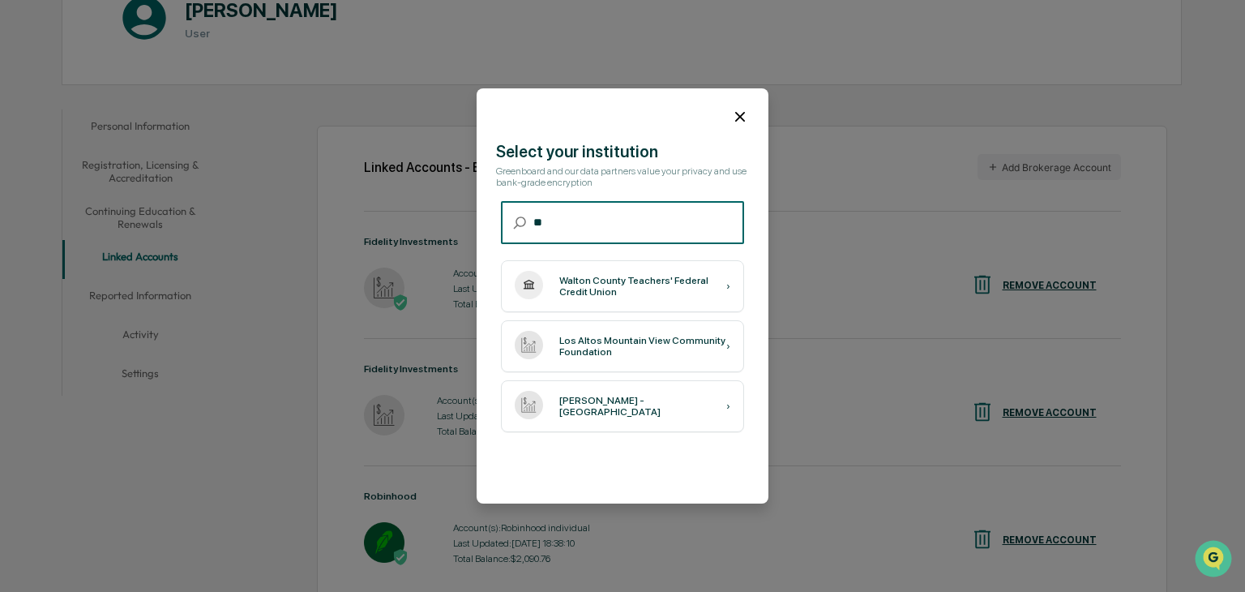
type input "*"
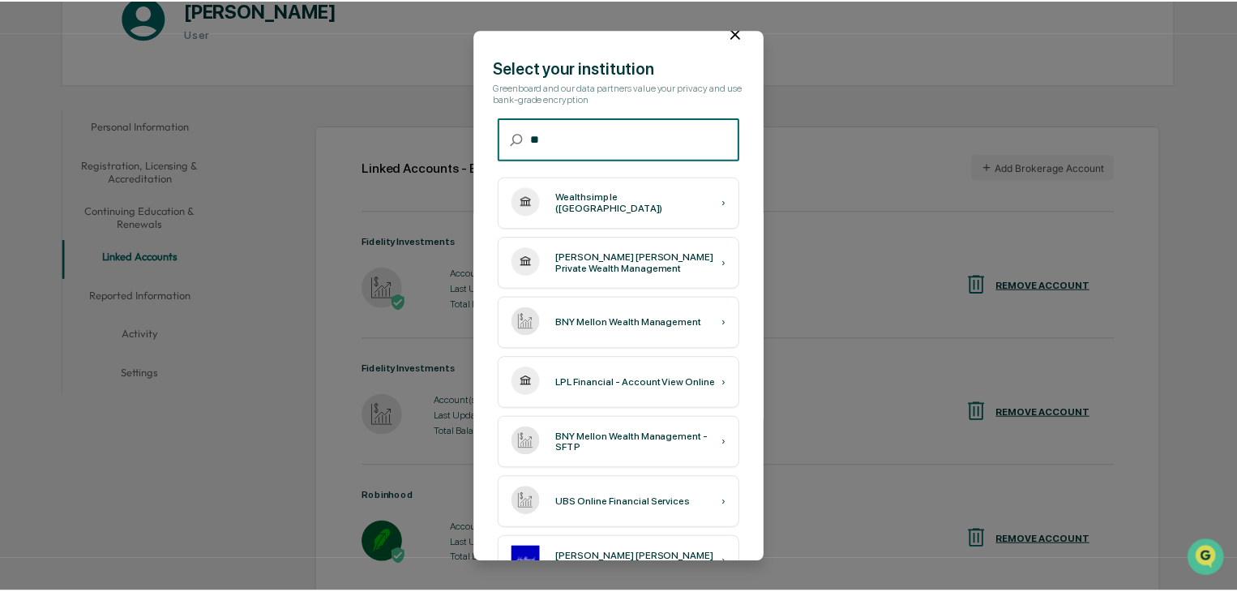
scroll to position [0, 0]
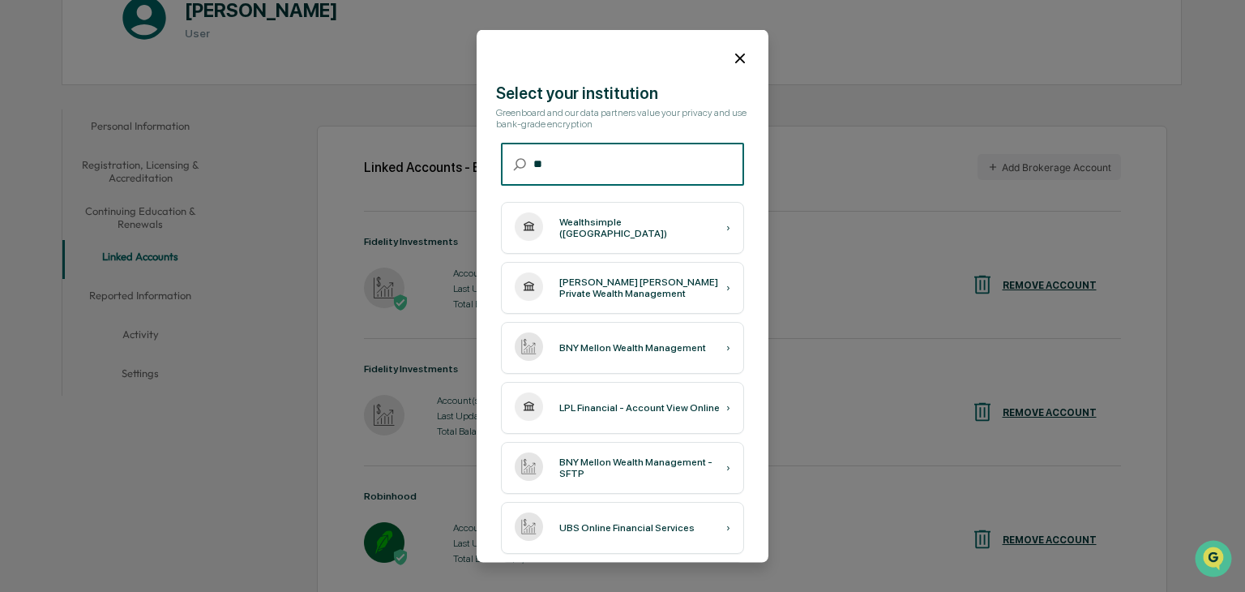
type input "**"
click at [732, 54] on icon at bounding box center [740, 58] width 18 height 18
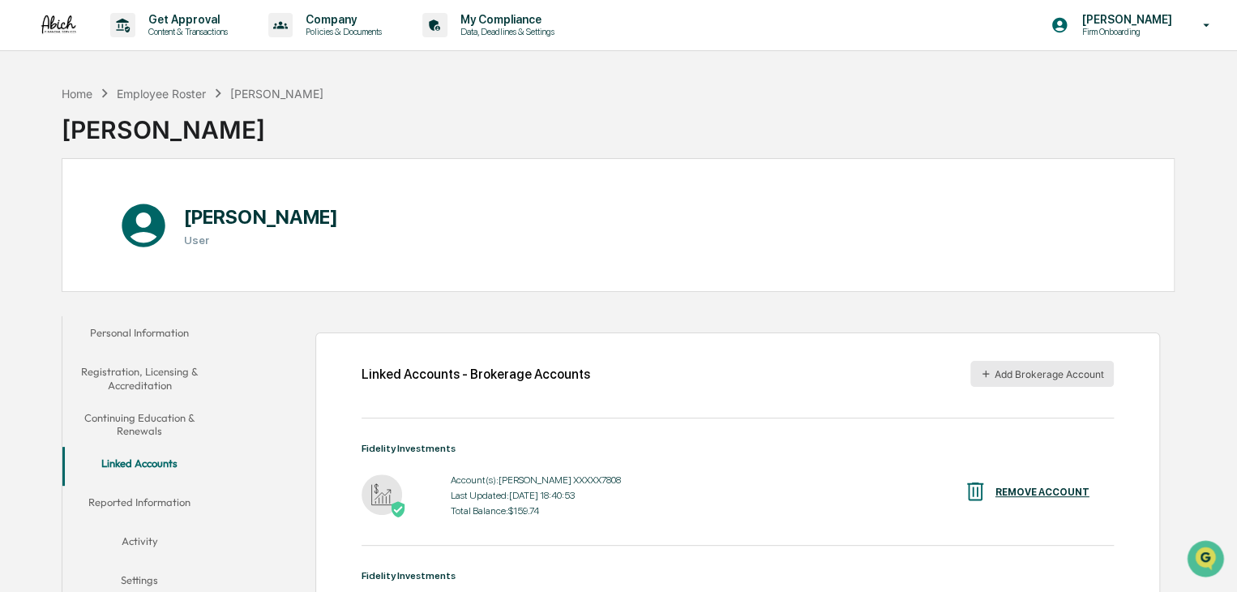
click at [1072, 373] on button "Add Brokerage Account" at bounding box center [1041, 374] width 143 height 26
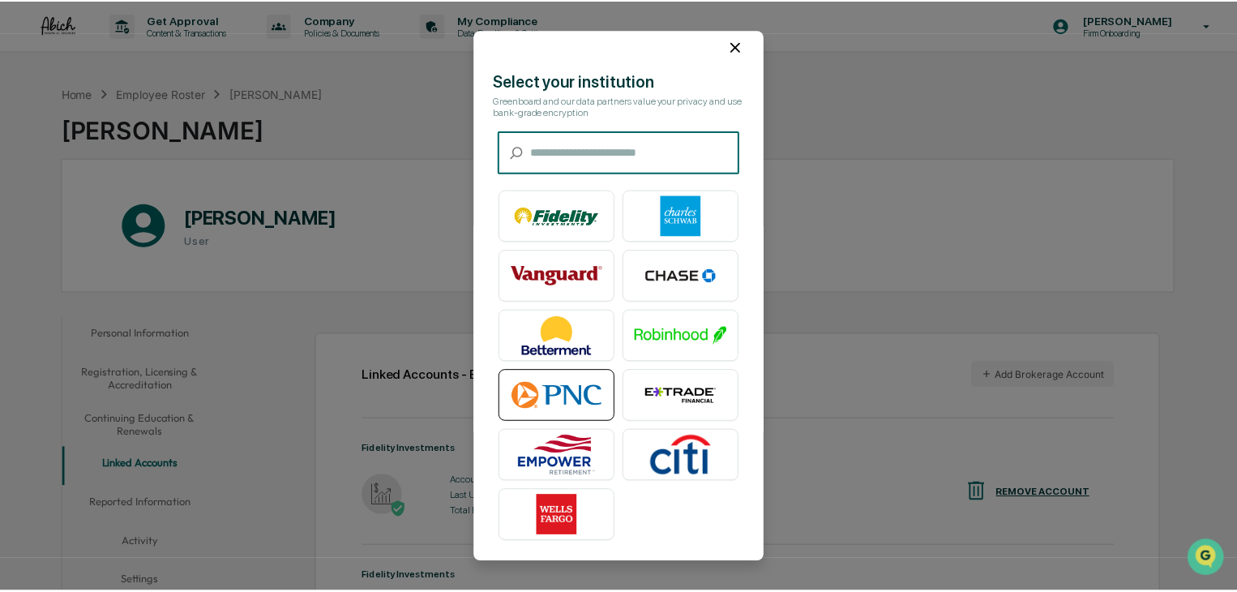
scroll to position [20, 0]
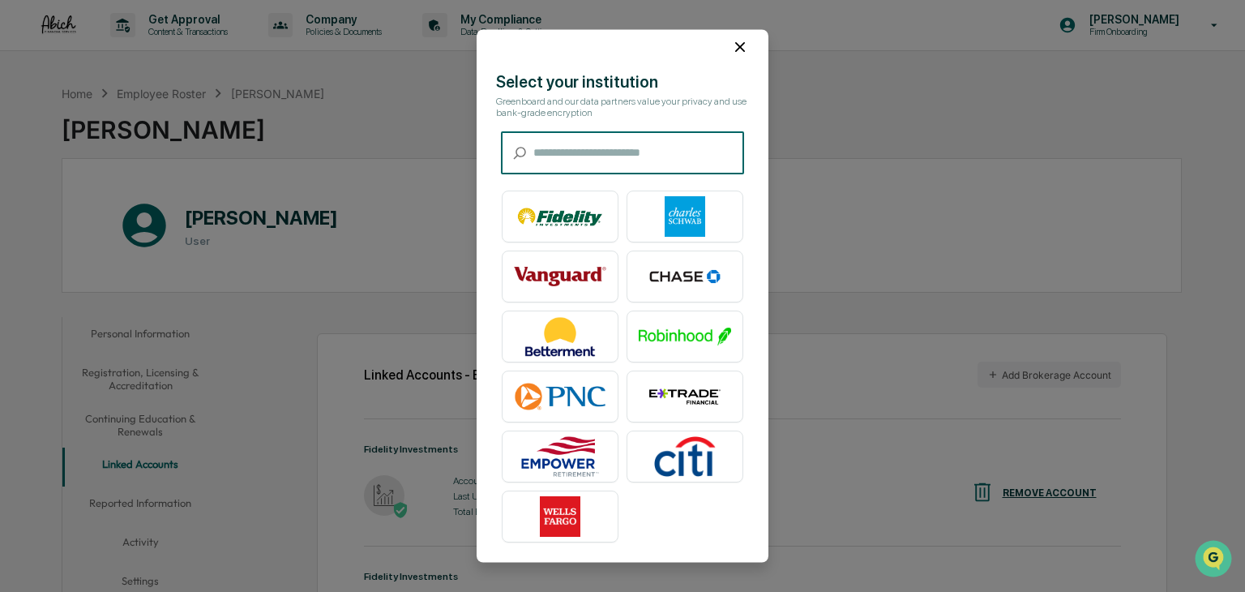
click at [731, 38] on icon at bounding box center [740, 47] width 18 height 18
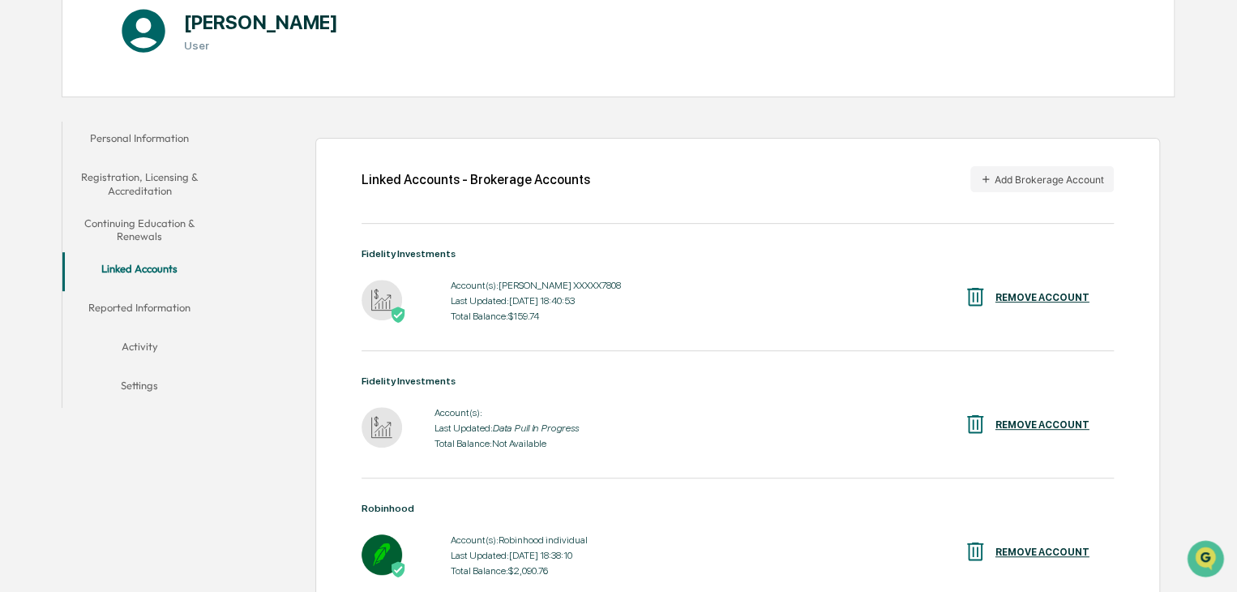
scroll to position [0, 0]
